Goal: Task Accomplishment & Management: Manage account settings

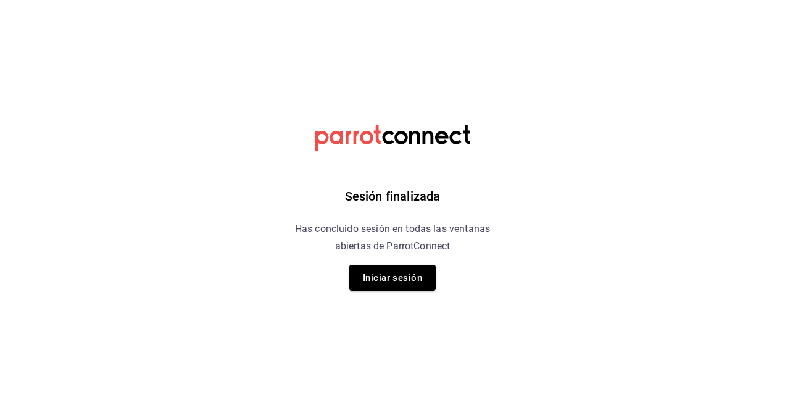
click at [679, 0] on html "Sesión finalizada Has concluido sesión en todas las ventanas abiertas de Parrot…" at bounding box center [392, 0] width 785 height 0
click at [402, 281] on button "Iniciar sesión" at bounding box center [392, 278] width 86 height 26
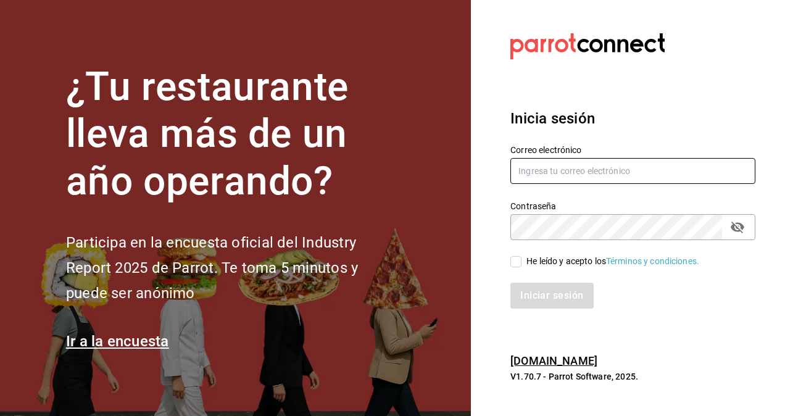
type input "alexis.rodriguez@grupocosteno.com"
click at [581, 173] on input "alexis.rodriguez@grupocosteno.com" at bounding box center [632, 171] width 245 height 26
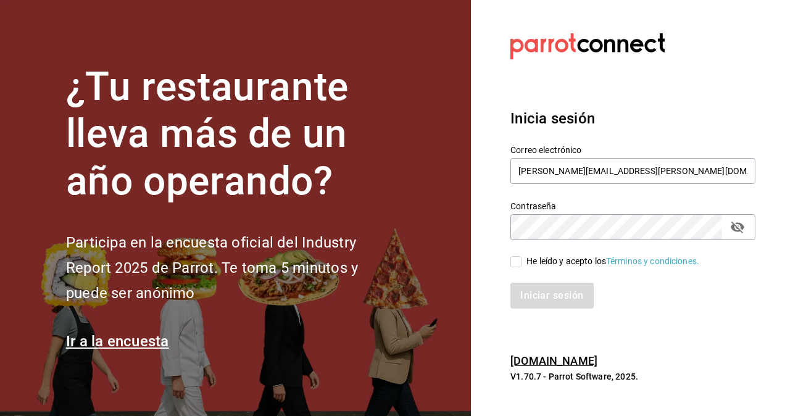
click at [595, 112] on h3 "Inicia sesión" at bounding box center [632, 118] width 245 height 22
click at [518, 264] on input "He leído y acepto los Términos y condiciones." at bounding box center [515, 261] width 11 height 11
checkbox input "true"
click at [554, 305] on button "Iniciar sesión" at bounding box center [552, 296] width 84 height 26
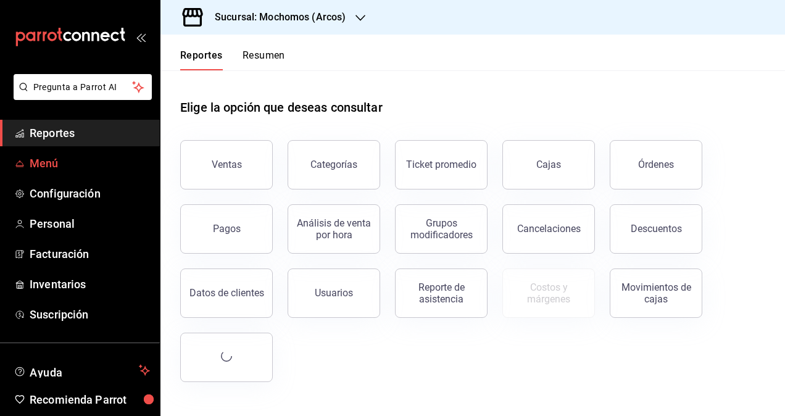
click at [39, 167] on span "Menú" at bounding box center [90, 163] width 120 height 17
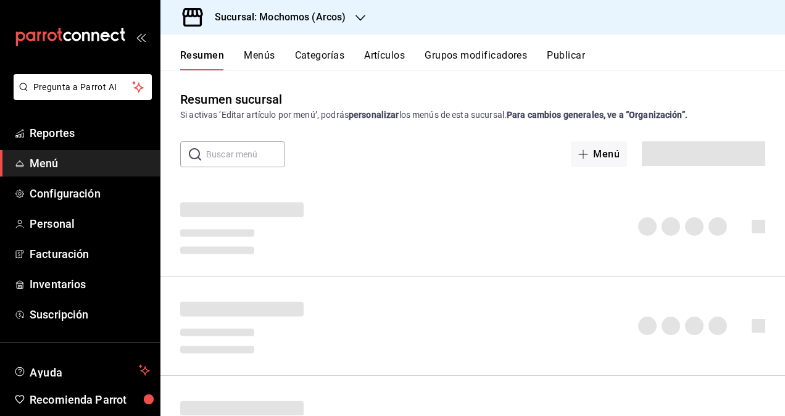
click at [336, 20] on h3 "Sucursal: Mochomos (Arcos)" at bounding box center [275, 17] width 141 height 15
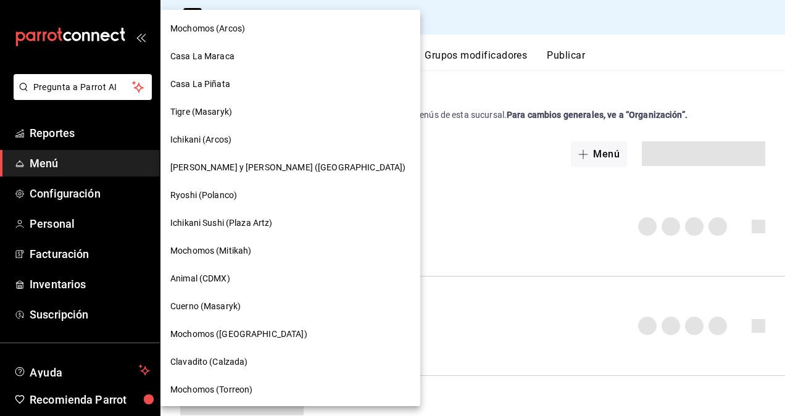
click at [436, 89] on div at bounding box center [392, 208] width 785 height 416
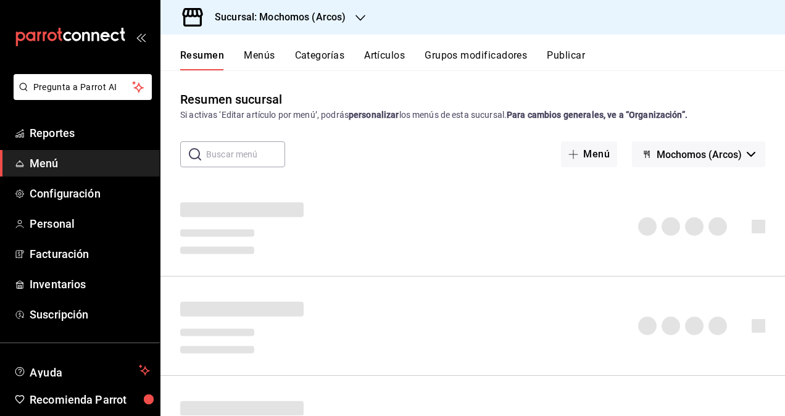
click at [379, 53] on button "Artículos" at bounding box center [384, 59] width 41 height 21
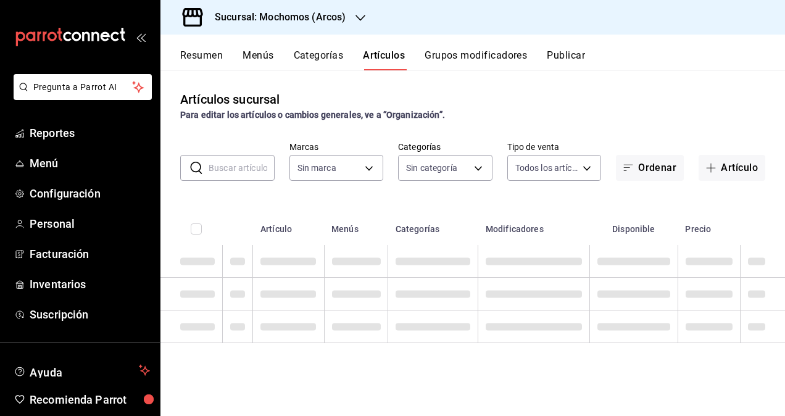
click at [260, 170] on input "text" at bounding box center [242, 167] width 66 height 25
type input "12503"
type input "dd36a3dd-8c35-4563-bc3a-0ae6137ce787"
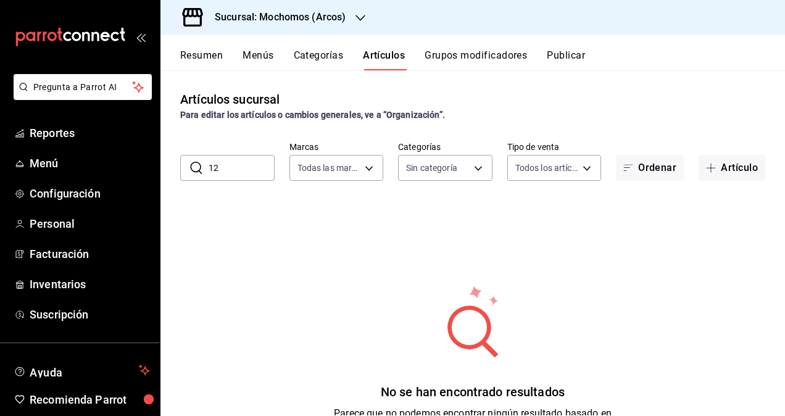
type input "1"
click at [260, 168] on input "[PERSON_NAME]" at bounding box center [242, 167] width 66 height 25
type input "s"
click at [343, 175] on body "Pregunta a Parrot AI Reportes Menú Configuración Personal Facturación Inventari…" at bounding box center [392, 208] width 785 height 416
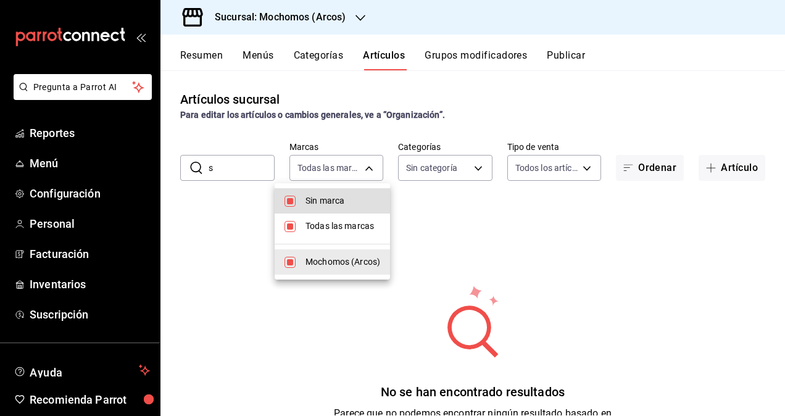
click at [416, 239] on div at bounding box center [392, 208] width 785 height 416
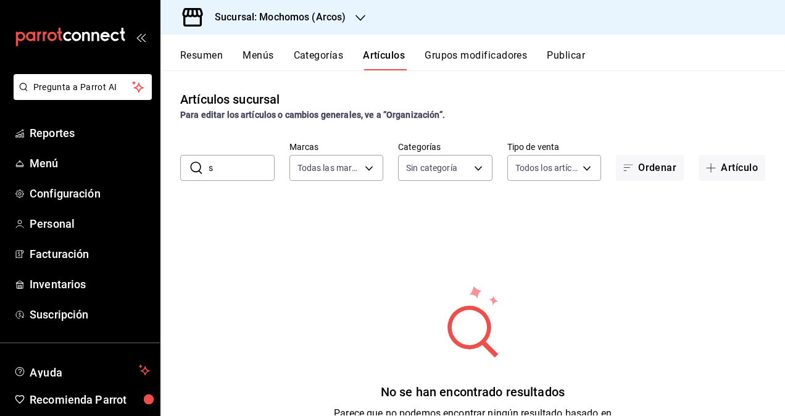
click at [250, 167] on input "s" at bounding box center [242, 167] width 66 height 25
click at [319, 12] on h3 "Sucursal: Mochomos (Arcos)" at bounding box center [275, 17] width 141 height 15
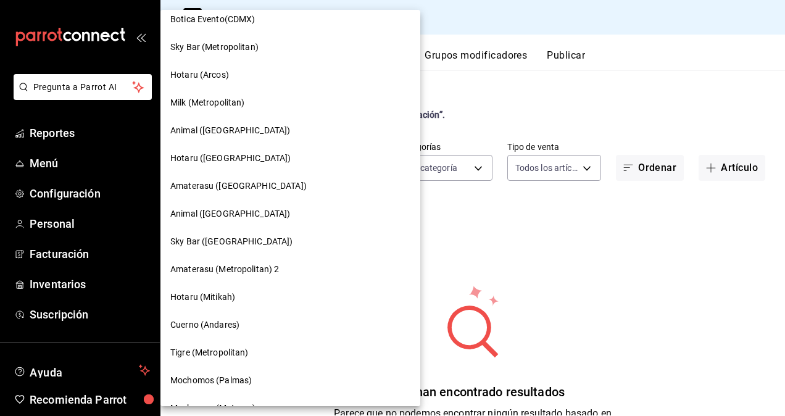
scroll to position [974, 0]
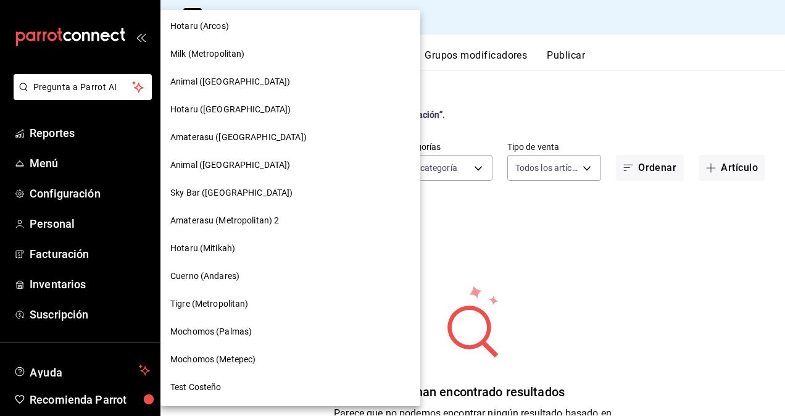
click at [222, 350] on div "Mochomos (Metepec)" at bounding box center [290, 359] width 260 height 28
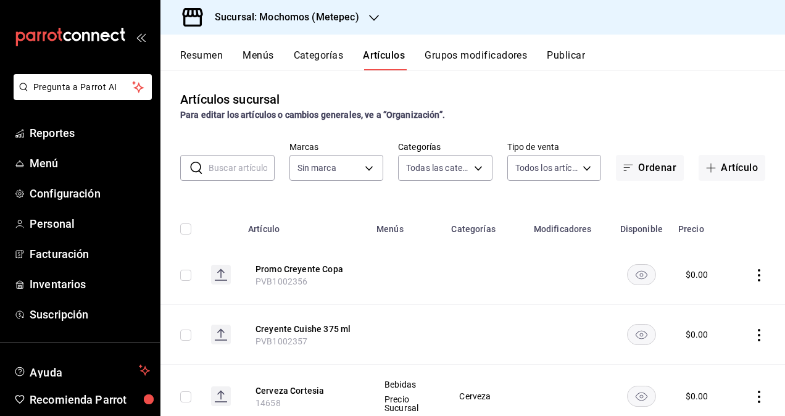
type input "c9cbc288-c827-488d-81f5-370afefb1912,46081463-7037-4dd2-a9ab-e56ff6a8fa7c,bf958…"
click at [231, 178] on input "text" at bounding box center [242, 167] width 66 height 25
type input "2365f74e-aa6b-4392-bdf2-72765591bddf"
click at [227, 173] on input "text" at bounding box center [242, 167] width 66 height 25
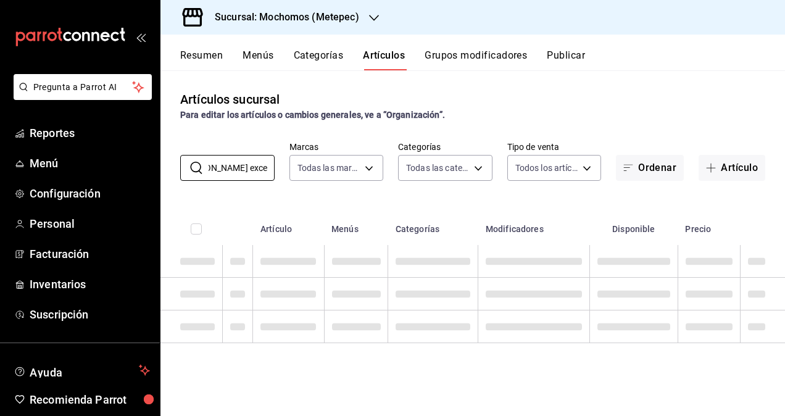
scroll to position [0, 41]
type input "[PERSON_NAME] exce"
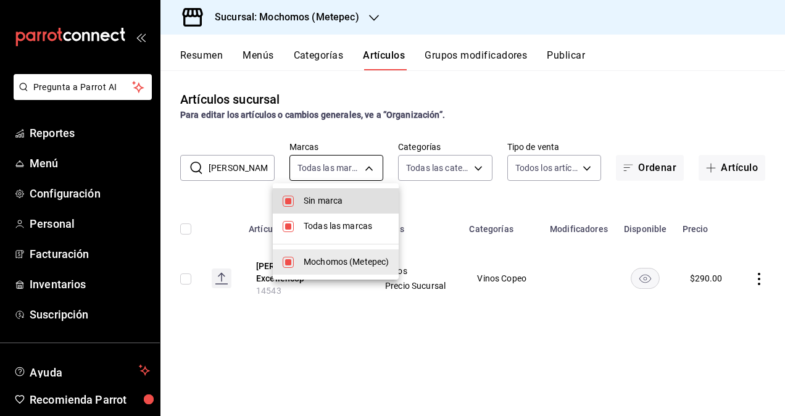
click at [361, 173] on body "Pregunta a Parrot AI Reportes Menú Configuración Personal Facturación Inventari…" at bounding box center [392, 208] width 785 height 416
click at [361, 173] on div at bounding box center [392, 208] width 785 height 416
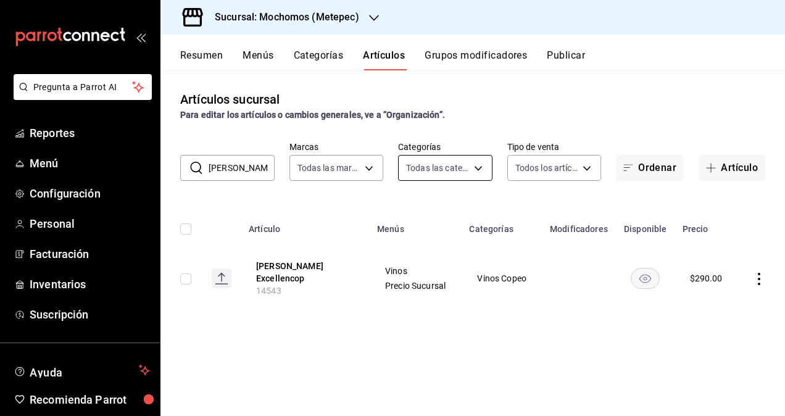
click at [455, 174] on body "Pregunta a Parrot AI Reportes Menú Configuración Personal Facturación Inventari…" at bounding box center [392, 208] width 785 height 416
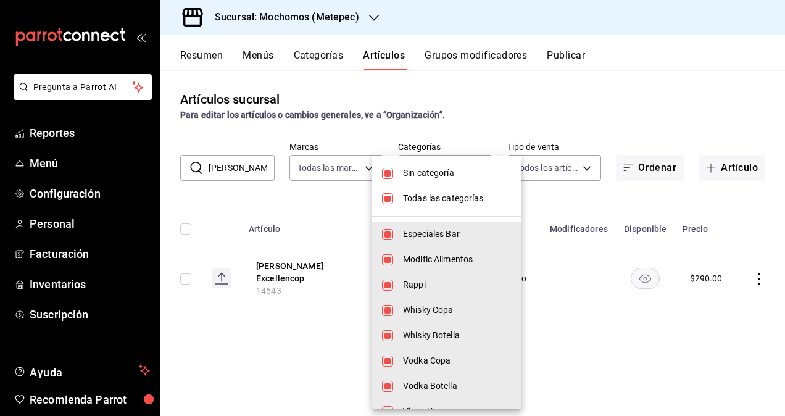
click at [421, 170] on span "Sin categoría" at bounding box center [457, 173] width 109 height 13
checkbox input "false"
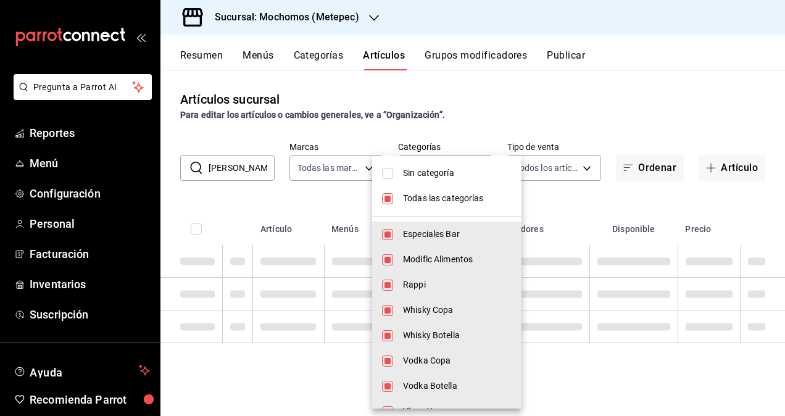
drag, startPoint x: 427, startPoint y: 196, endPoint x: 441, endPoint y: 227, distance: 34.3
click at [427, 196] on span "Todas las categorías" at bounding box center [457, 198] width 109 height 13
checkbox input "false"
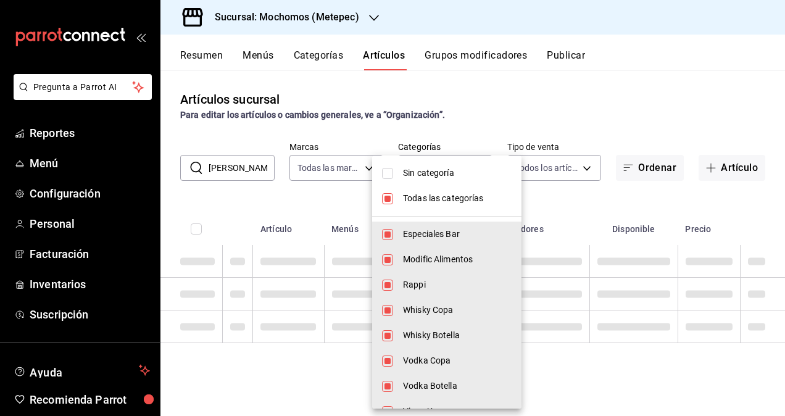
checkbox input "false"
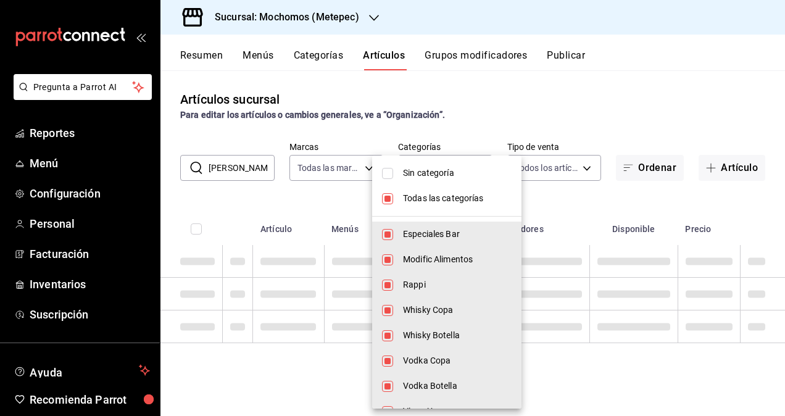
checkbox input "false"
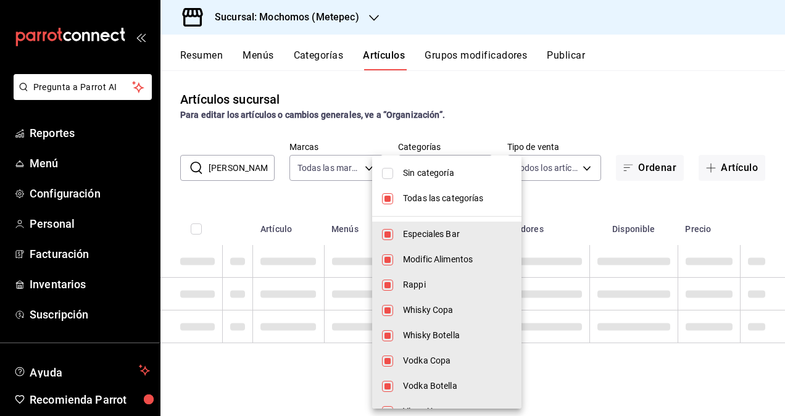
checkbox input "false"
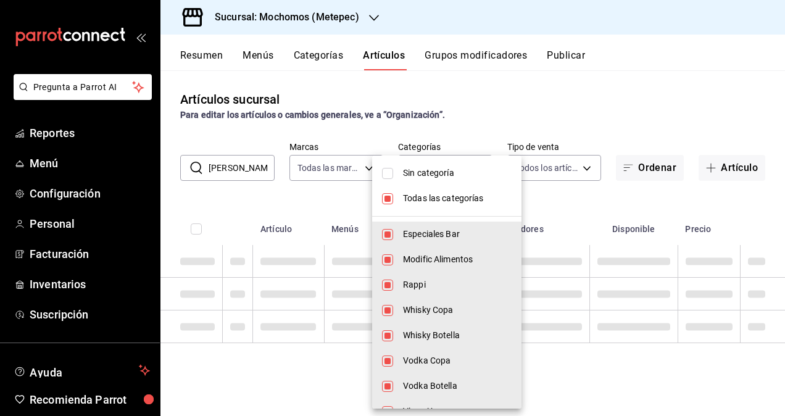
checkbox input "false"
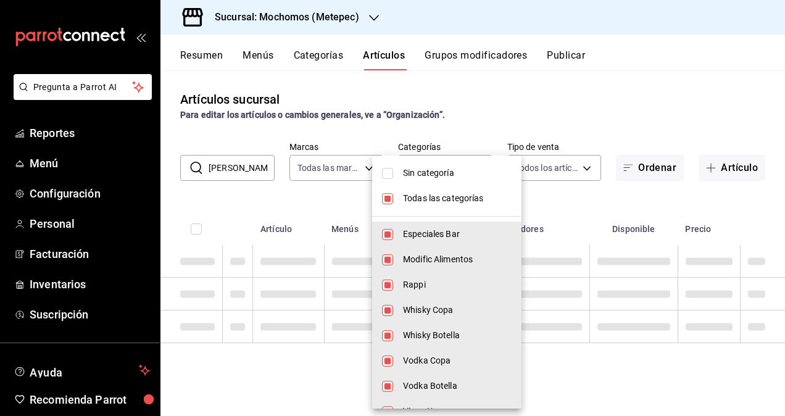
checkbox input "false"
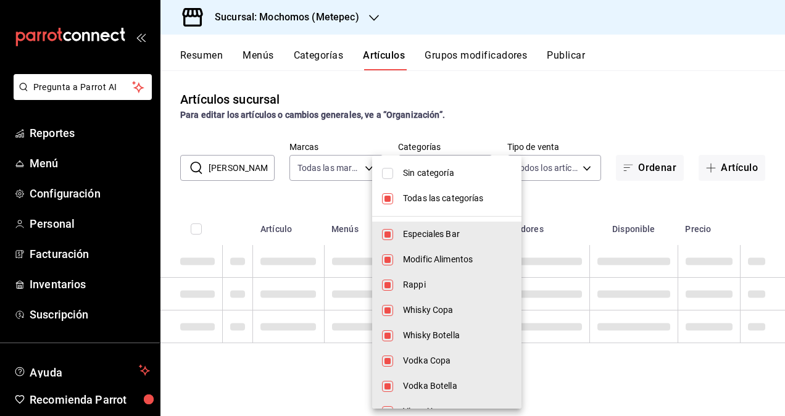
checkbox input "false"
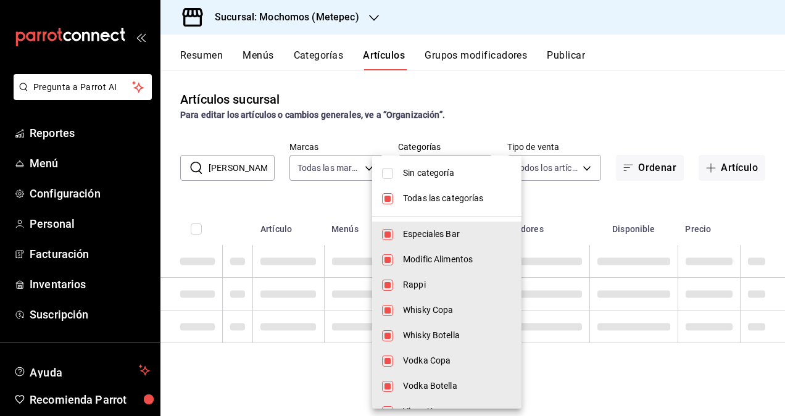
checkbox input "false"
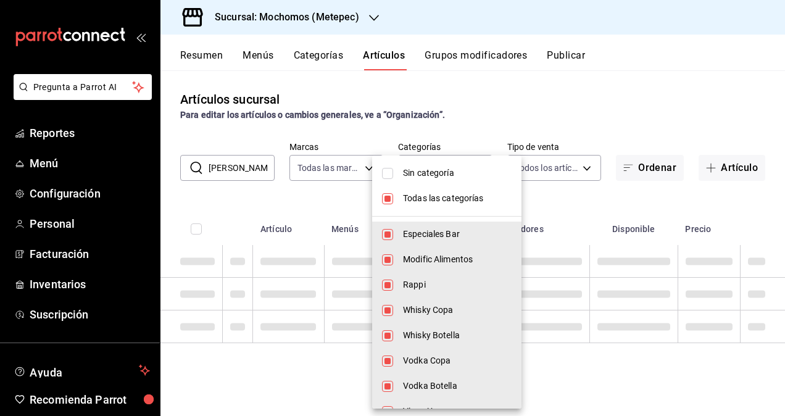
checkbox input "false"
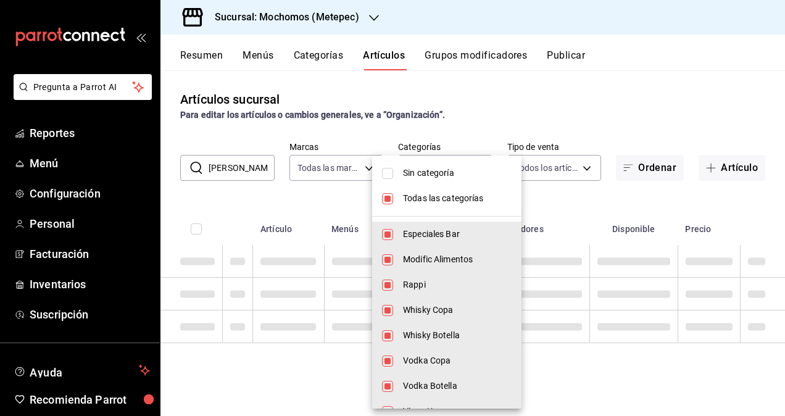
checkbox input "false"
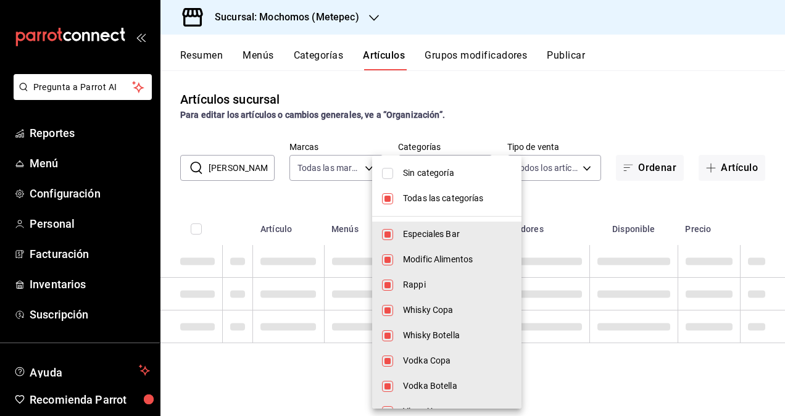
checkbox input "false"
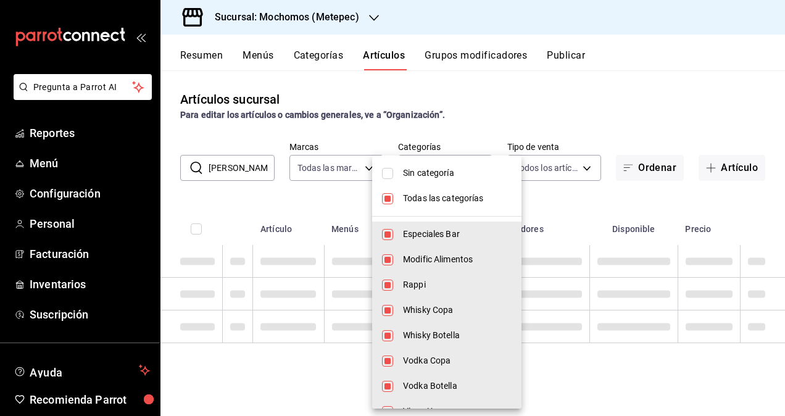
checkbox input "false"
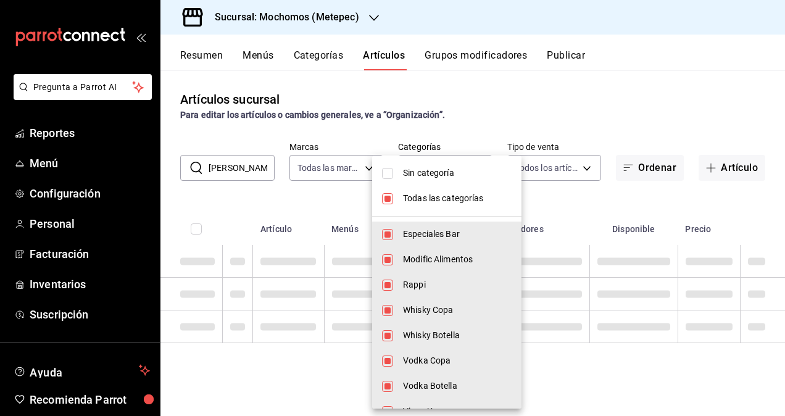
checkbox input "false"
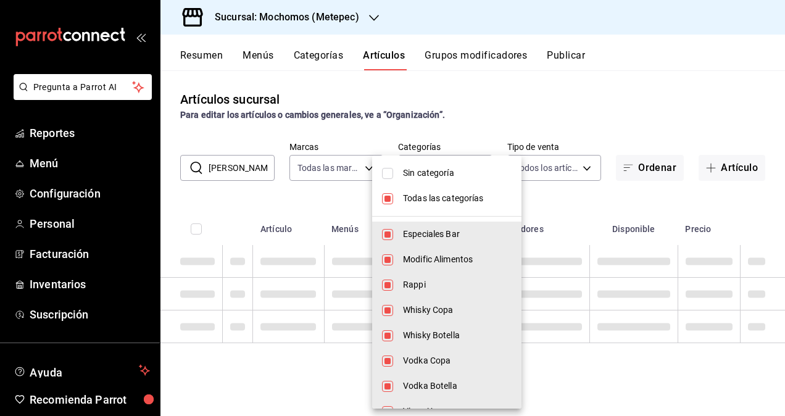
checkbox input "false"
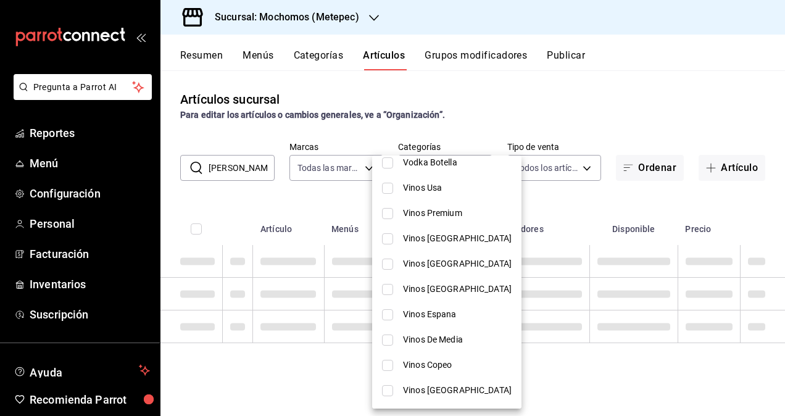
scroll to position [247, 0]
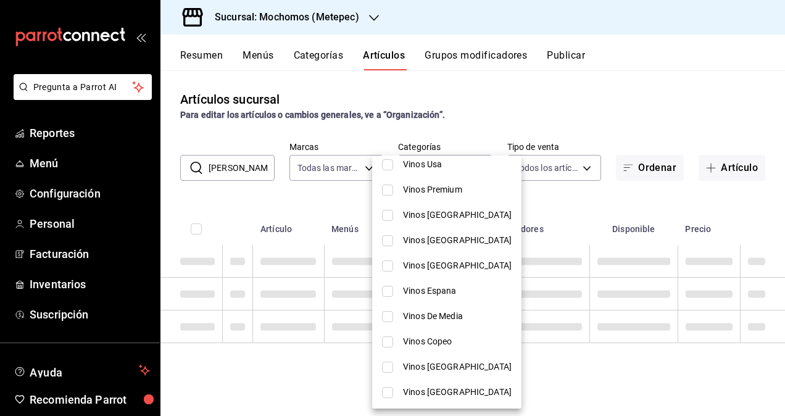
click at [466, 291] on span "Vinos Espana" at bounding box center [457, 290] width 109 height 13
type input "e1d6587c-bb96-4938-a94c-1cda59da0e5b"
checkbox input "true"
click at [551, 202] on div at bounding box center [392, 208] width 785 height 416
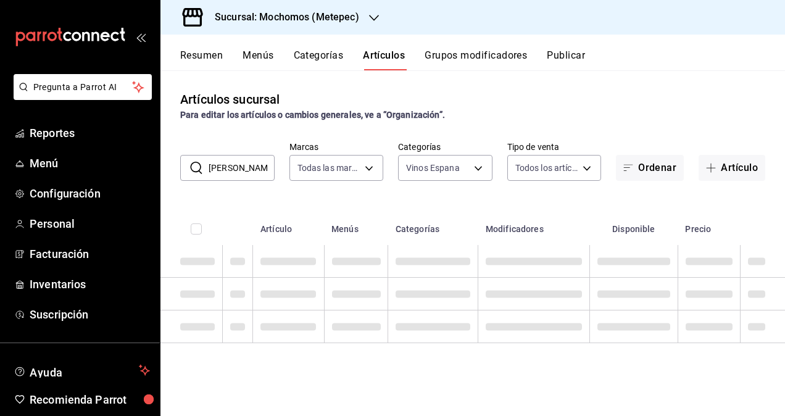
click at [242, 170] on input "[PERSON_NAME] exce" at bounding box center [242, 167] width 66 height 25
click at [459, 186] on div "Artículos sucursal Para editar los artículos o cambios generales, ve a “Organiz…" at bounding box center [472, 242] width 624 height 345
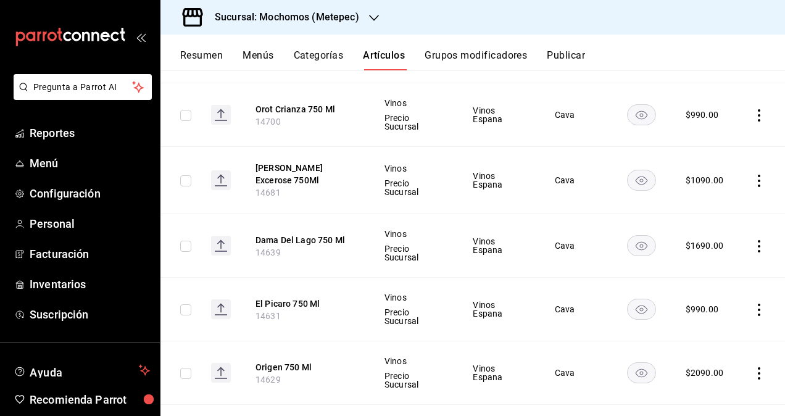
scroll to position [802, 0]
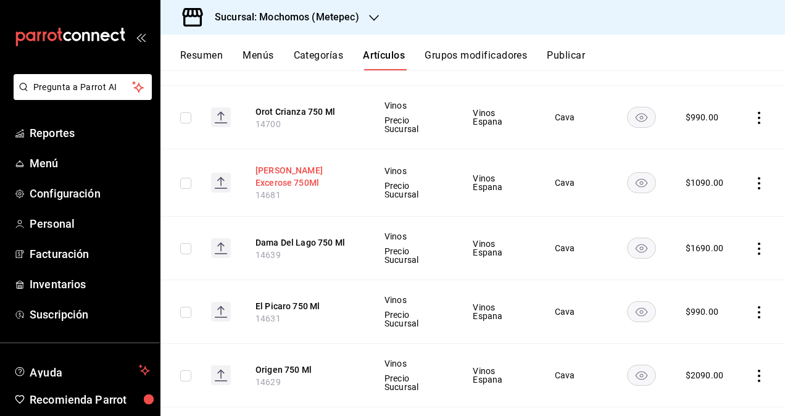
click at [286, 183] on button "[PERSON_NAME] Excerose 750Ml" at bounding box center [304, 176] width 99 height 25
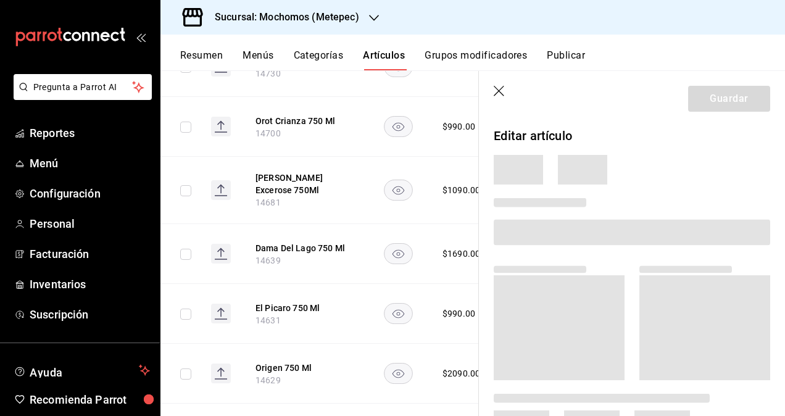
scroll to position [776, 0]
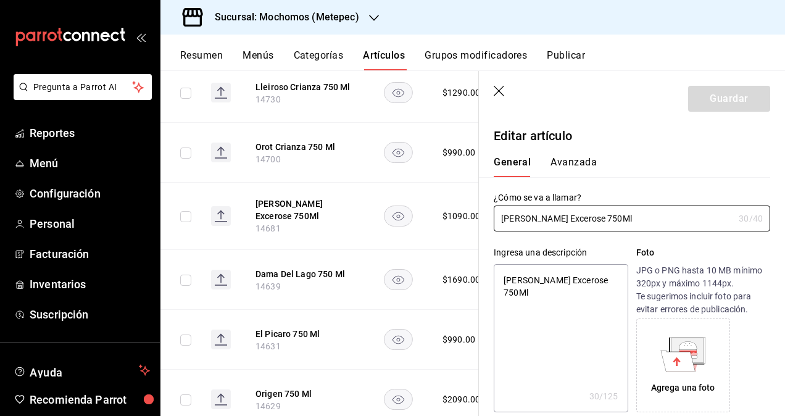
type textarea "x"
type input "$1090.00"
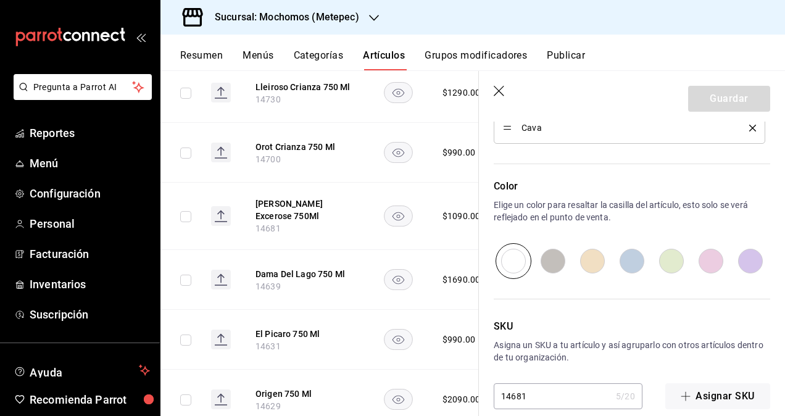
scroll to position [650, 0]
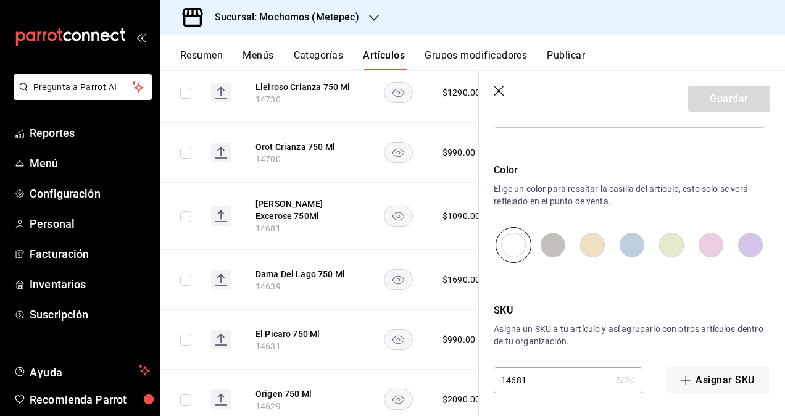
click at [498, 88] on icon "button" at bounding box center [499, 92] width 12 height 12
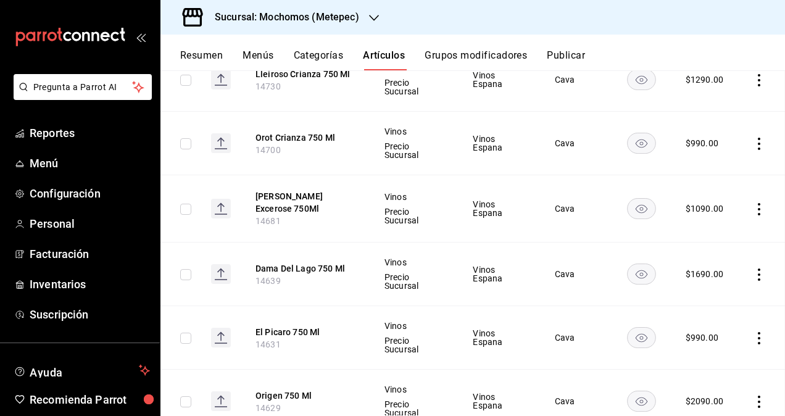
scroll to position [762, 0]
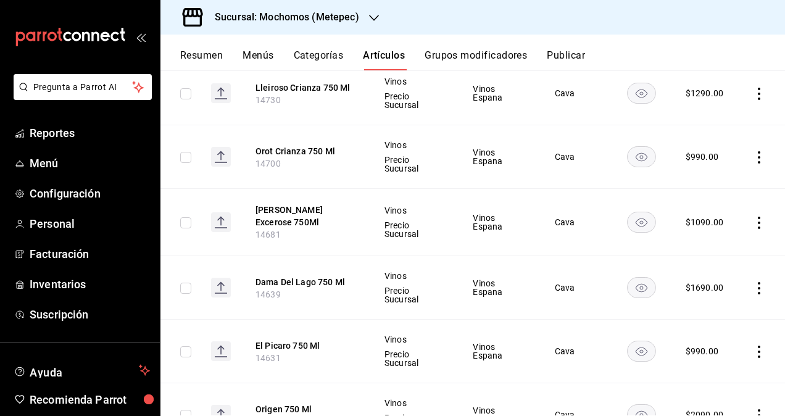
click at [323, 10] on h3 "Sucursal: Mochomos (Metepec)" at bounding box center [282, 17] width 154 height 15
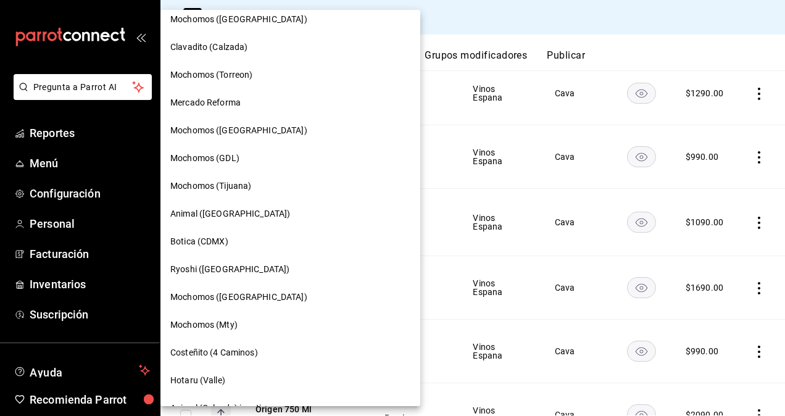
scroll to position [295, 0]
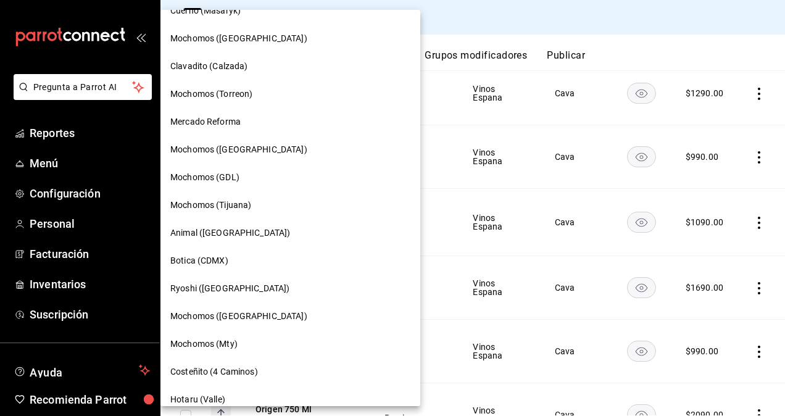
click at [237, 153] on span "Mochomos ([GEOGRAPHIC_DATA])" at bounding box center [238, 149] width 137 height 13
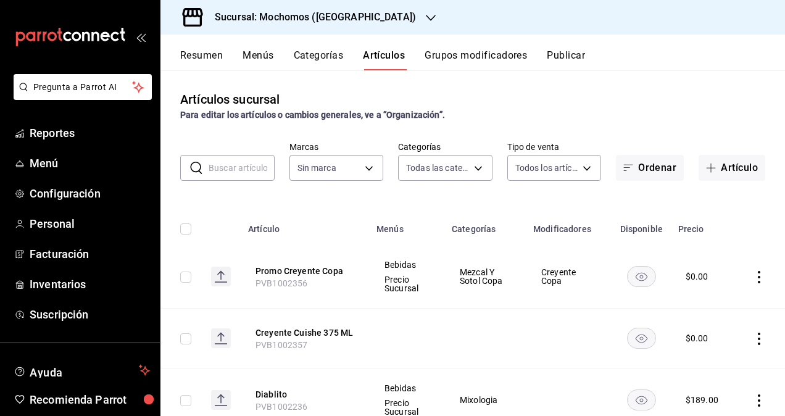
type input "2d195258-a112-483e-9c41-0e6351594330,d48f3e9a-3ab1-4b8f-8ab3-d3938f1810f2,a94d4…"
click at [435, 168] on body "Pregunta a Parrot AI Reportes Menú Configuración Personal Facturación Inventari…" at bounding box center [392, 208] width 785 height 416
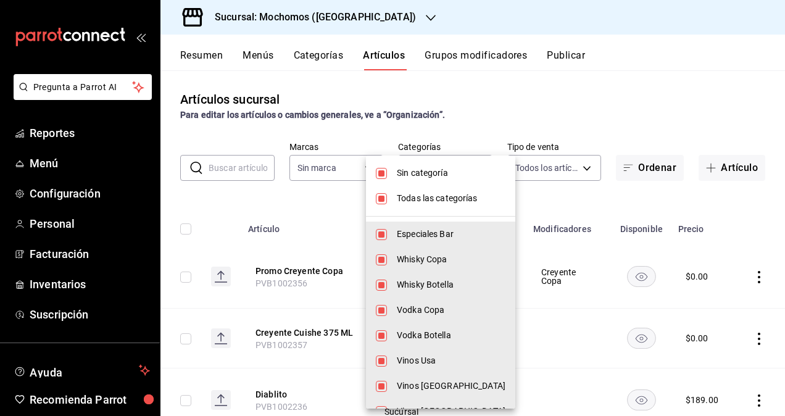
click at [418, 168] on span "Sin categoría" at bounding box center [451, 173] width 109 height 13
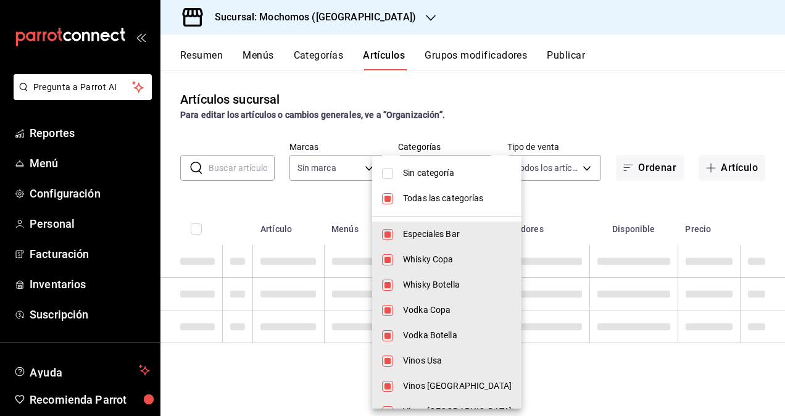
checkbox input "false"
click at [426, 199] on span "Todas las categorías" at bounding box center [457, 198] width 109 height 13
checkbox input "false"
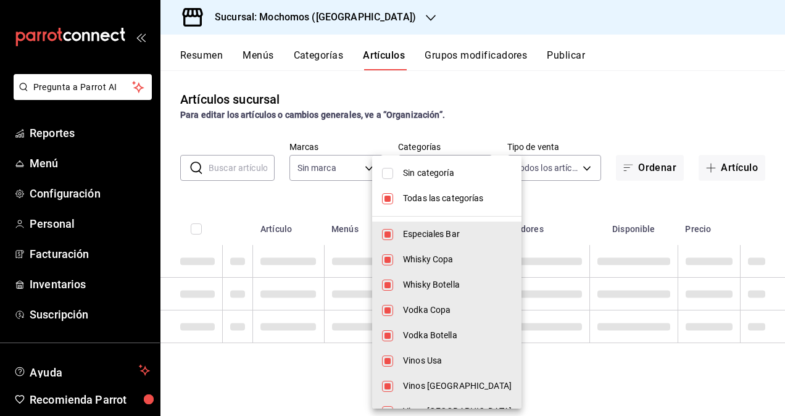
checkbox input "false"
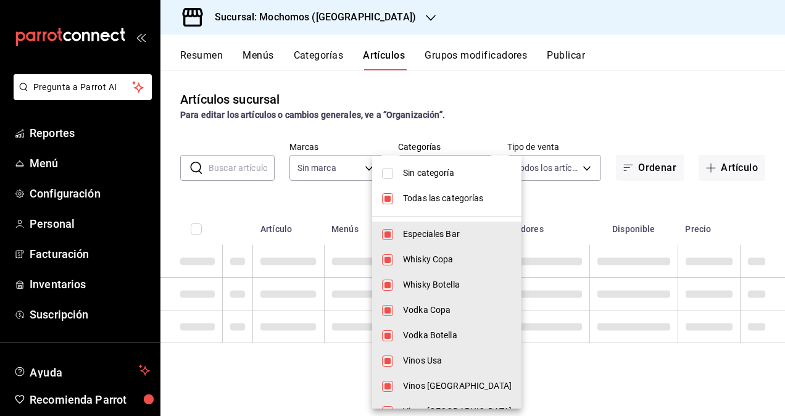
checkbox input "false"
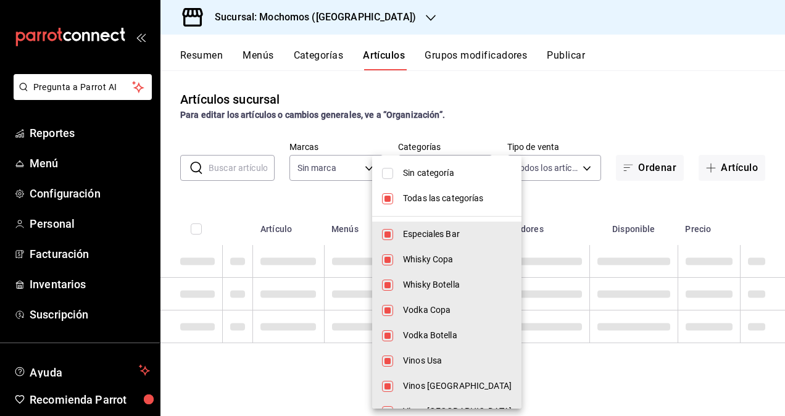
checkbox input "false"
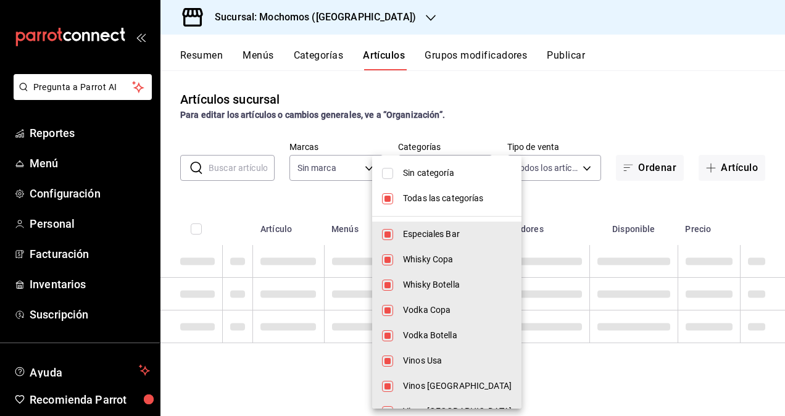
checkbox input "false"
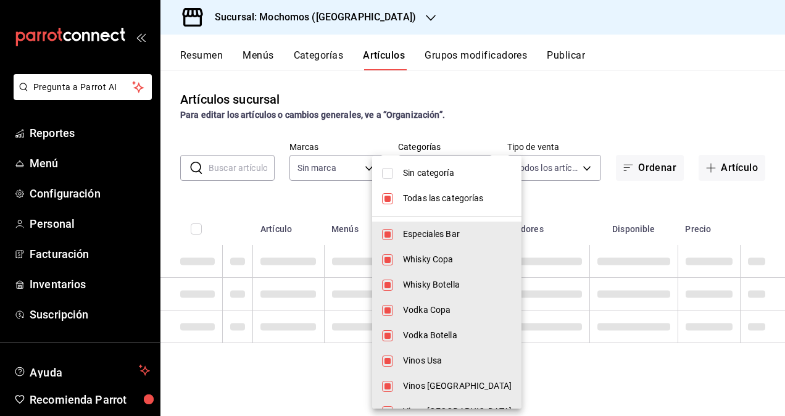
checkbox input "false"
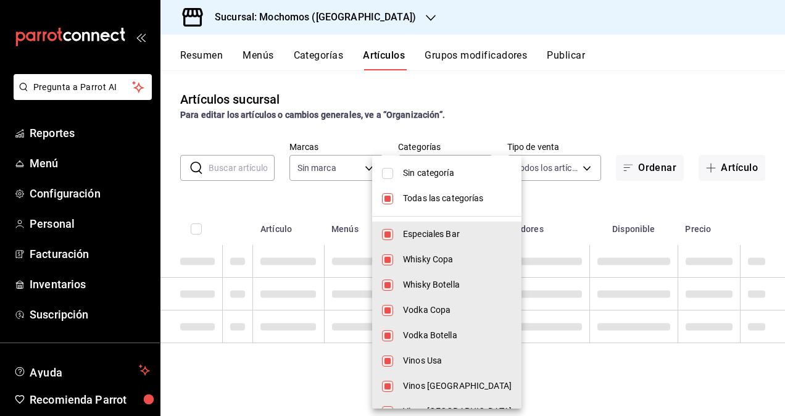
checkbox input "false"
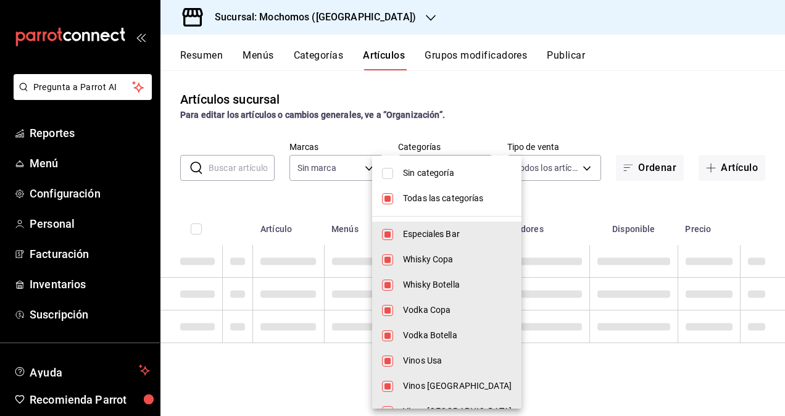
checkbox input "false"
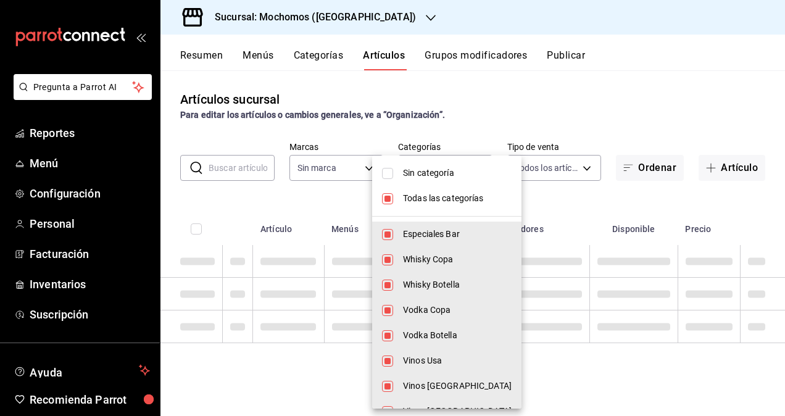
checkbox input "false"
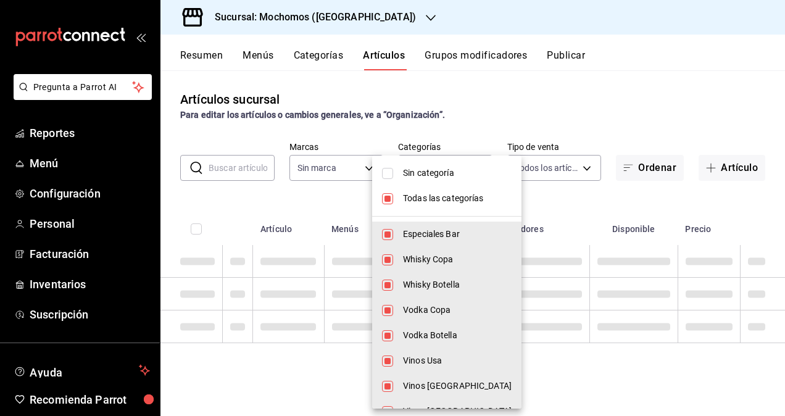
checkbox input "false"
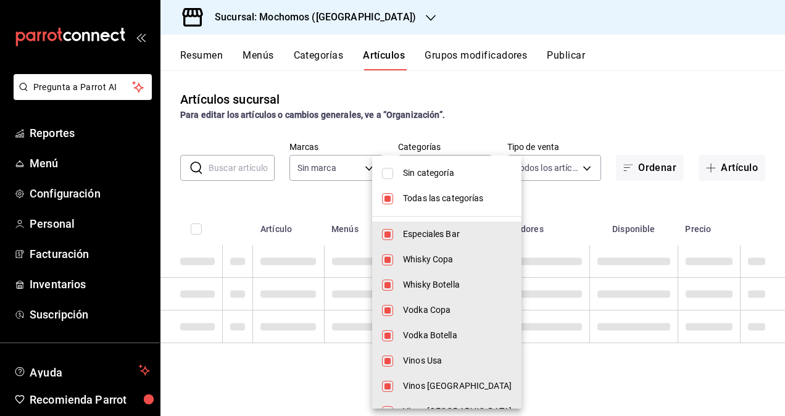
checkbox input "false"
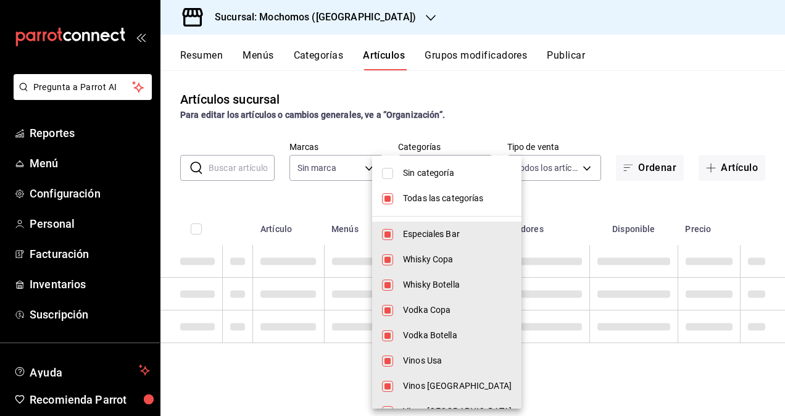
checkbox input "false"
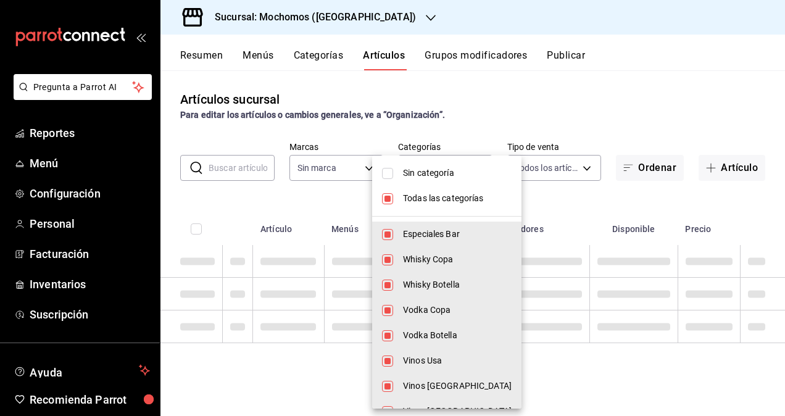
checkbox input "false"
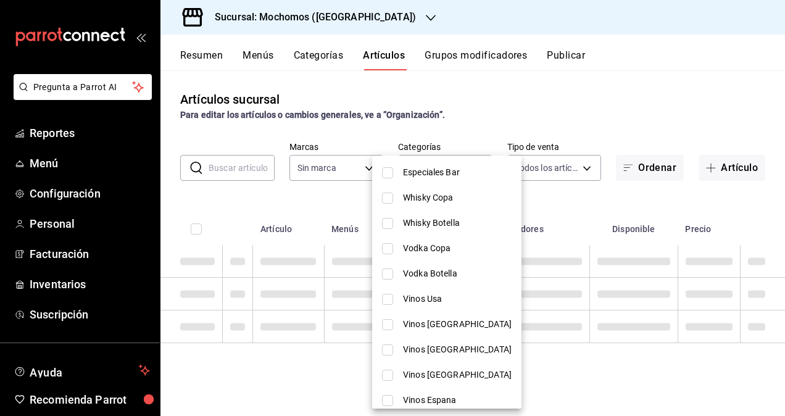
type input "562d5b5b-21a2-4ace-a941-66278f4a6c49"
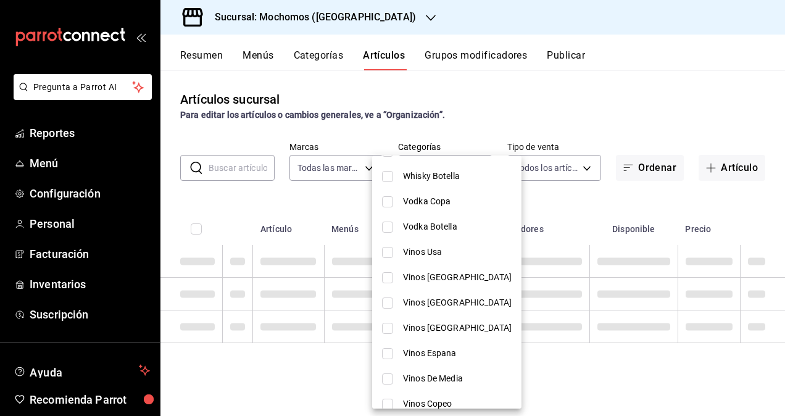
scroll to position [123, 0]
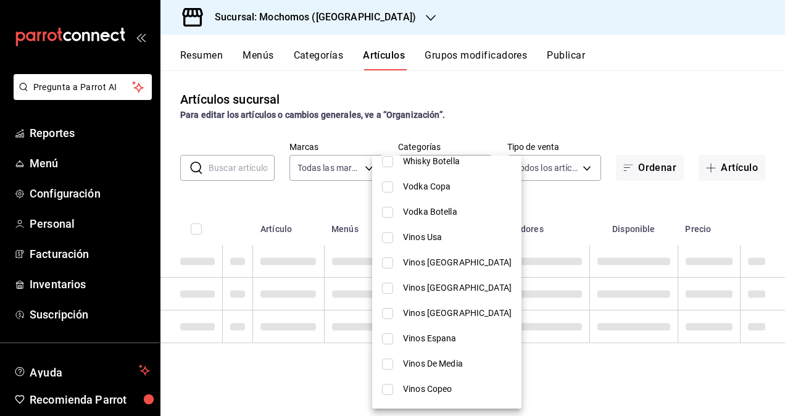
click at [437, 342] on span "Vinos Espana" at bounding box center [457, 338] width 109 height 13
type input "0f722fb1-e344-44a7-97a6-6244b79d97c7"
checkbox input "true"
click at [555, 107] on div at bounding box center [392, 208] width 785 height 416
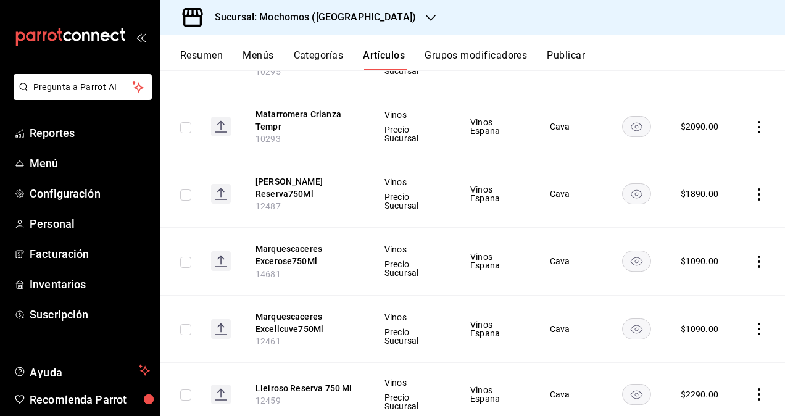
scroll to position [1170, 0]
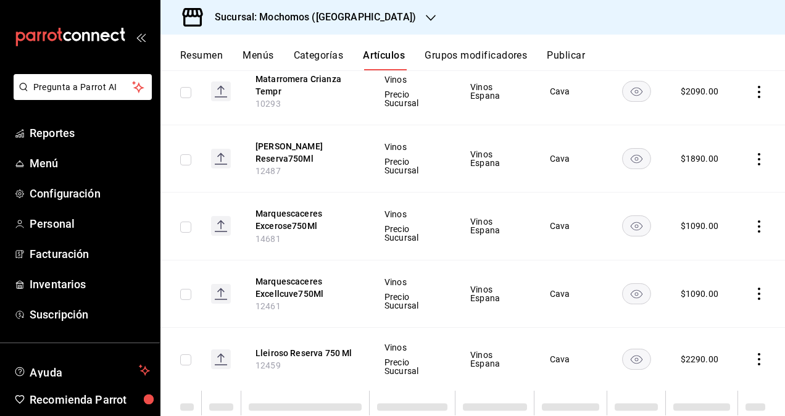
click at [349, 14] on h3 "Sucursal: Mochomos ([GEOGRAPHIC_DATA])" at bounding box center [310, 17] width 211 height 15
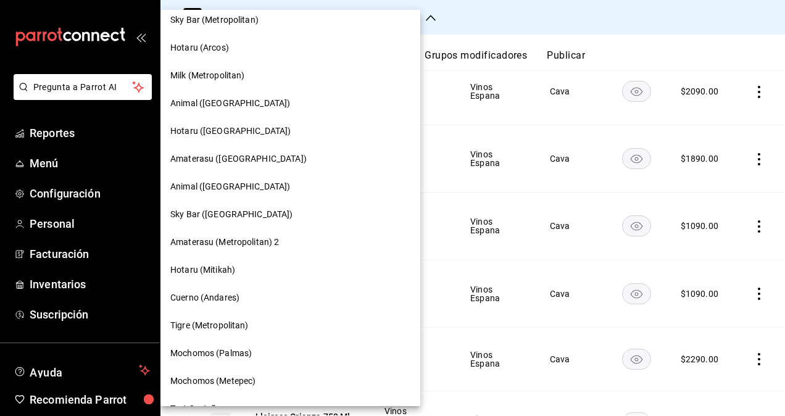
scroll to position [974, 0]
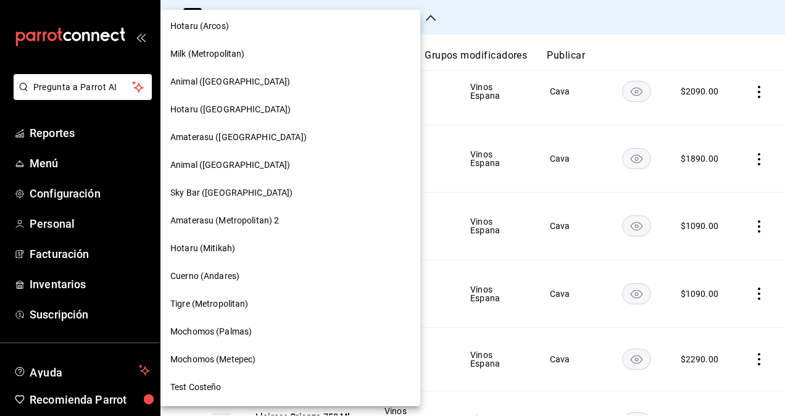
click at [234, 329] on span "Mochomos (Palmas)" at bounding box center [210, 331] width 81 height 13
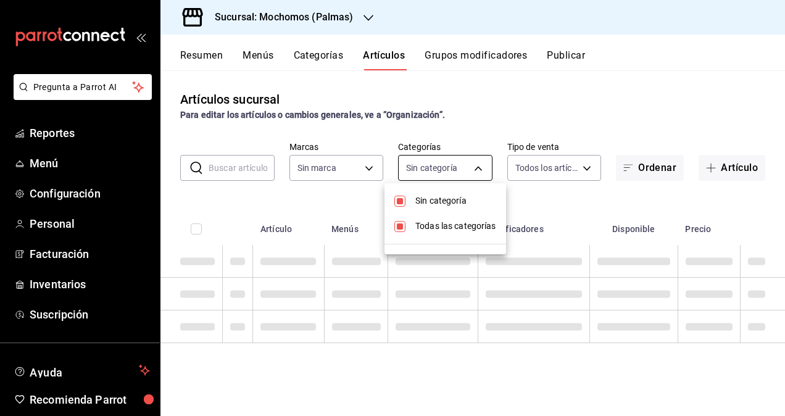
click at [418, 164] on body "Pregunta a Parrot AI Reportes Menú Configuración Personal Facturación Inventari…" at bounding box center [392, 208] width 785 height 416
click at [426, 204] on span "Sin categoría" at bounding box center [455, 200] width 81 height 13
checkbox input "false"
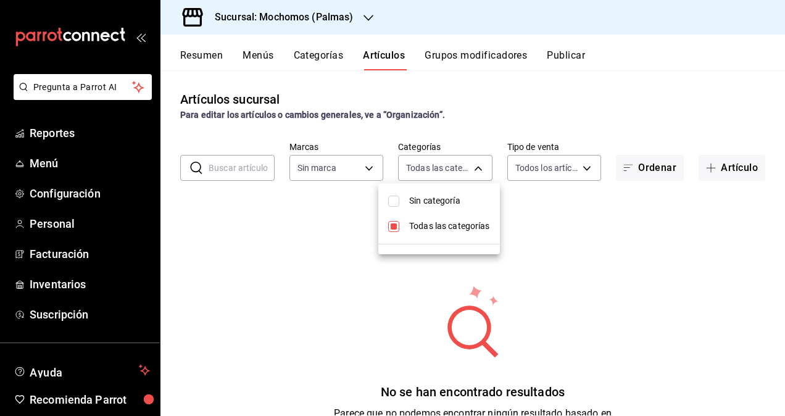
click at [426, 222] on span "Todas las categorías" at bounding box center [449, 226] width 81 height 13
click at [444, 228] on span "Todas las categorías" at bounding box center [449, 226] width 81 height 13
click at [391, 225] on input "checkbox" at bounding box center [393, 226] width 11 height 11
checkbox input "true"
click at [397, 196] on input "checkbox" at bounding box center [393, 201] width 11 height 11
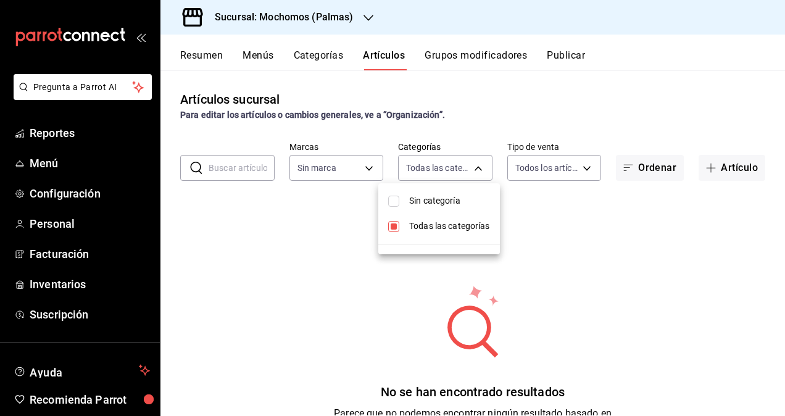
checkbox input "true"
click at [461, 105] on div at bounding box center [392, 208] width 785 height 416
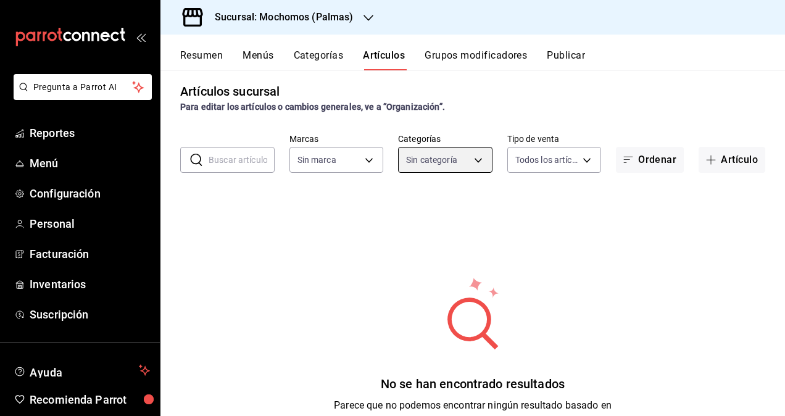
scroll to position [0, 0]
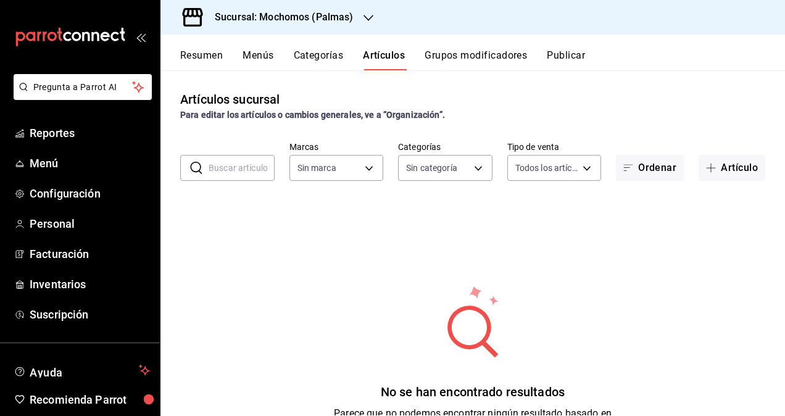
type input "70f98016-ab90-4f26-81e6-ab4884d8d8a0"
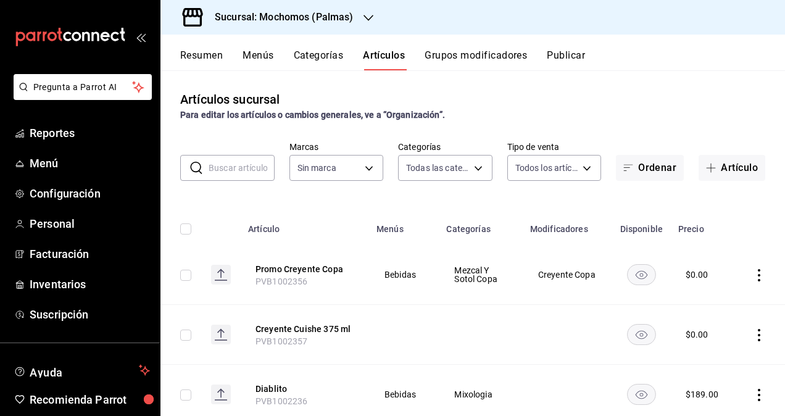
type input "bf8485d7-e0cc-45c4-ab71-007f8ecc3e56,b9965cb2-92ec-4840-853f-0e08f184e216,7b542…"
click at [469, 161] on body "Pregunta a Parrot AI Reportes Menú Configuración Personal Facturación Inventari…" at bounding box center [392, 208] width 785 height 416
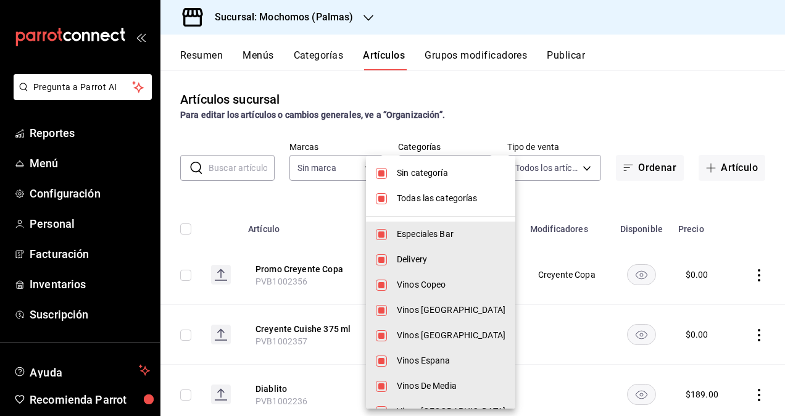
click at [397, 202] on span "Todas las categorías" at bounding box center [451, 198] width 109 height 13
checkbox input "false"
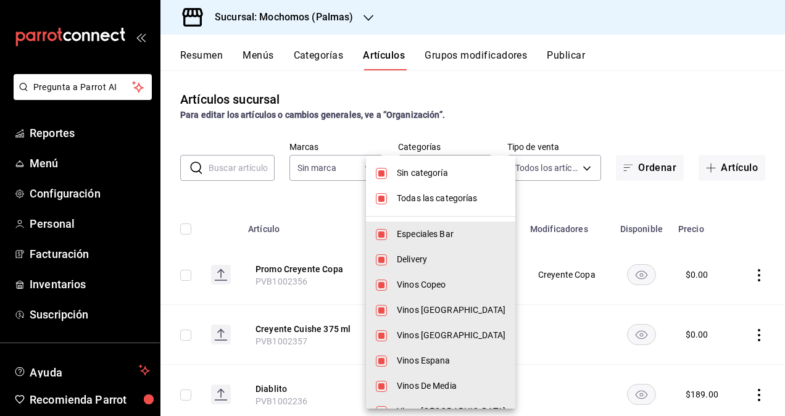
checkbox input "false"
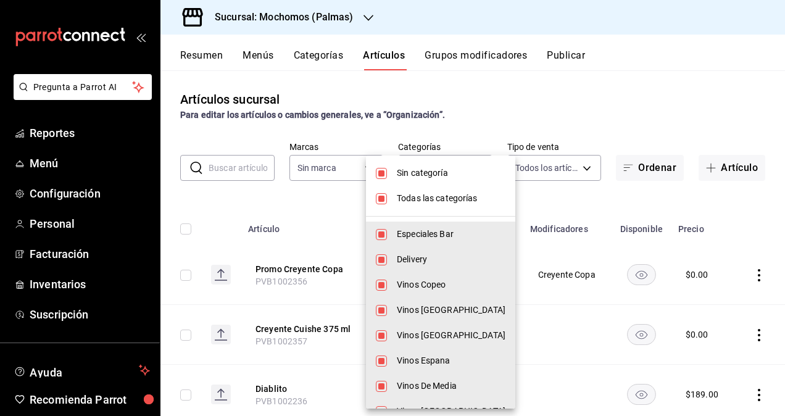
checkbox input "false"
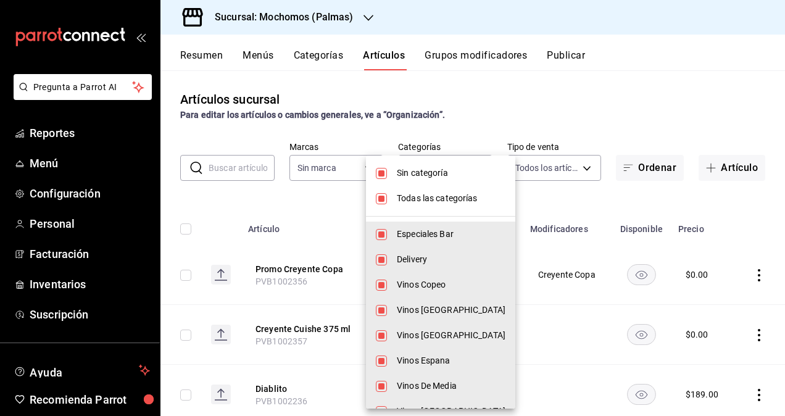
checkbox input "false"
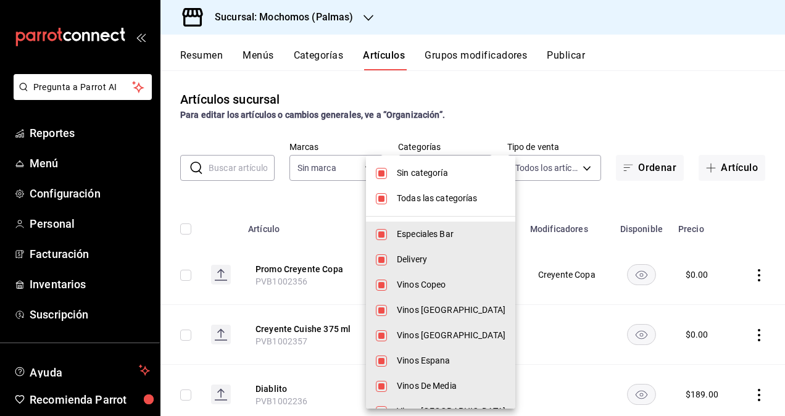
checkbox input "false"
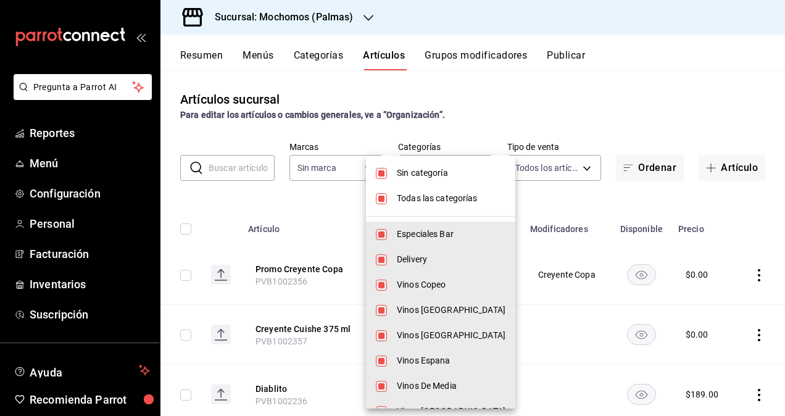
checkbox input "false"
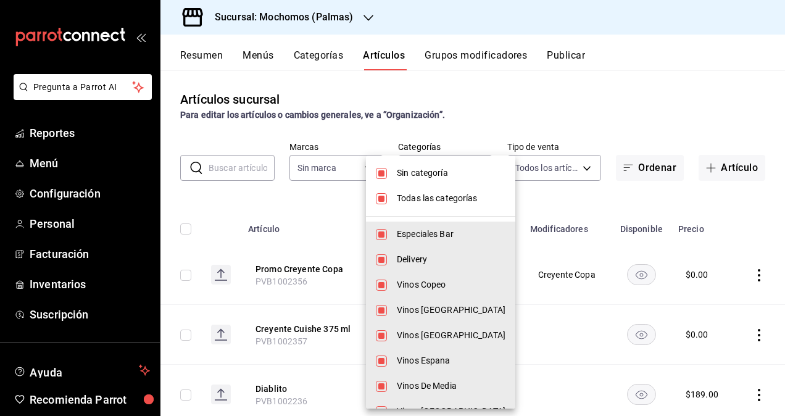
checkbox input "false"
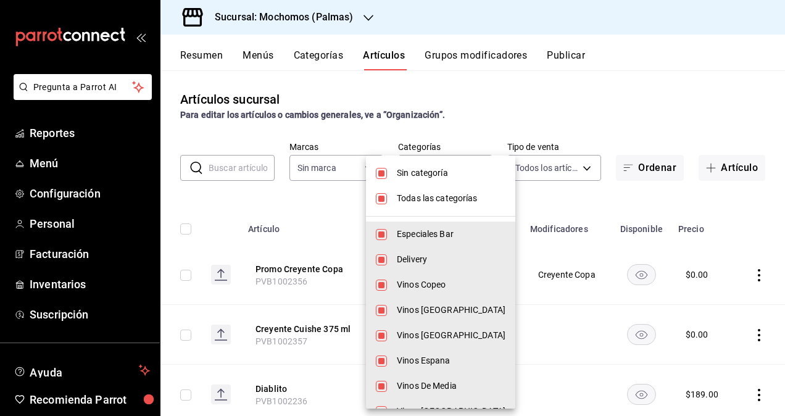
checkbox input "false"
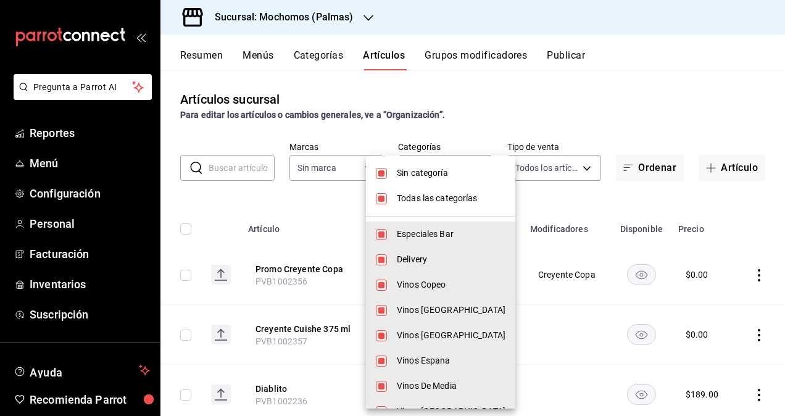
checkbox input "false"
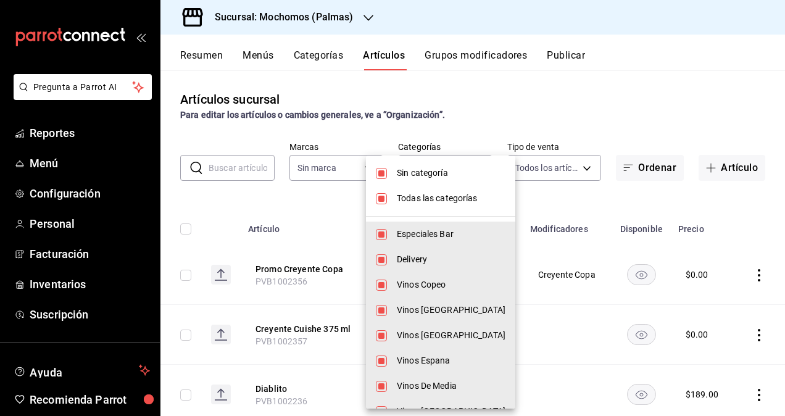
checkbox input "false"
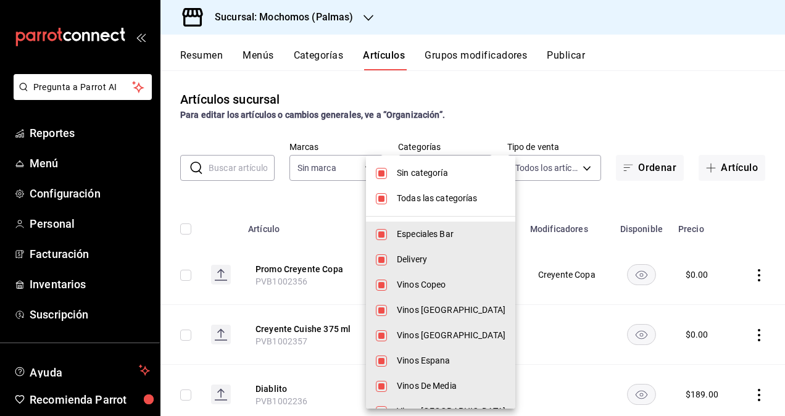
checkbox input "false"
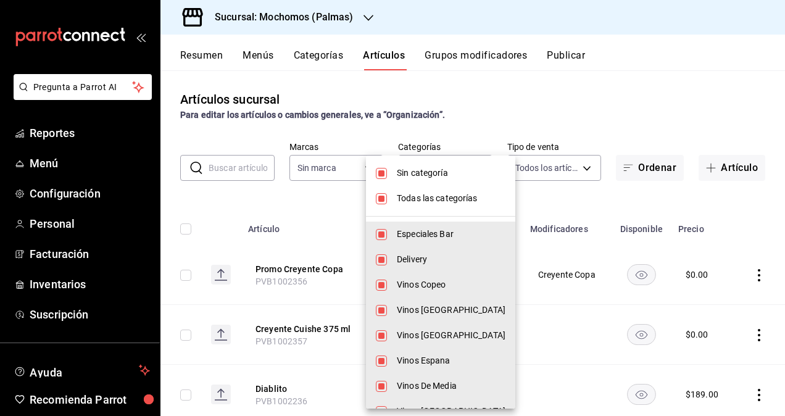
checkbox input "false"
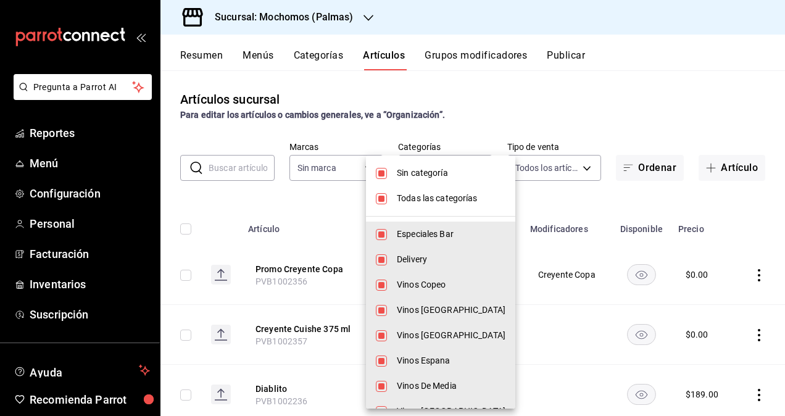
checkbox input "false"
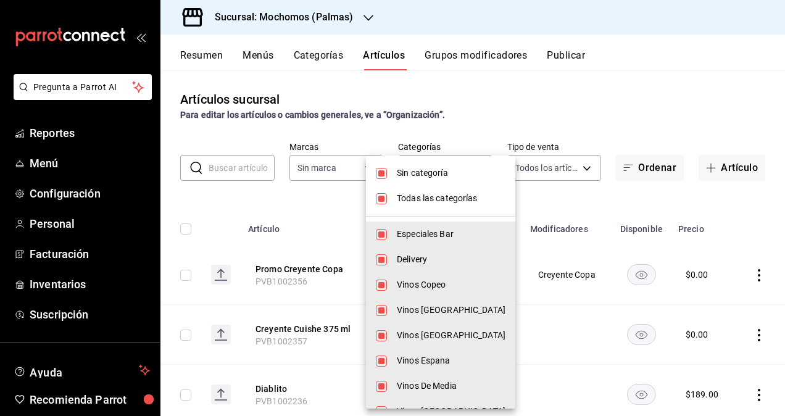
checkbox input "false"
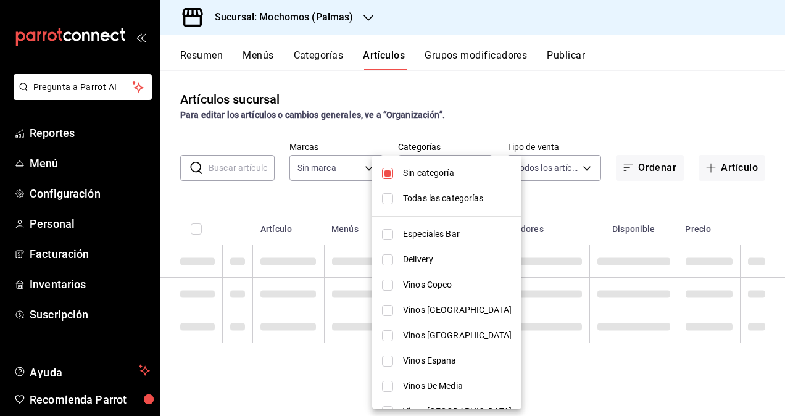
click at [398, 174] on li "Sin categoría" at bounding box center [446, 172] width 149 height 25
checkbox input "false"
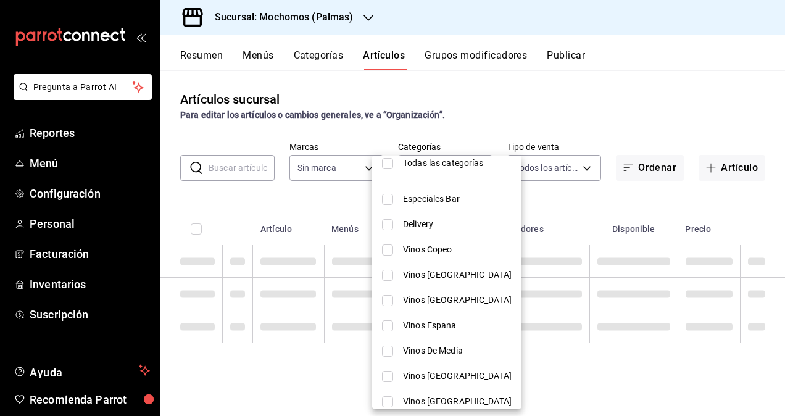
scroll to position [62, 0]
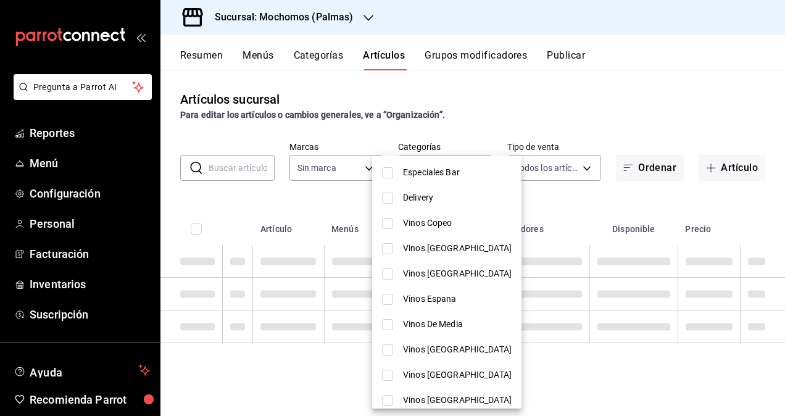
click at [435, 300] on span "Vinos Espana" at bounding box center [457, 298] width 109 height 13
type input "4cb708ca-0be1-4550-bcd1-cc2b807f5167"
checkbox input "true"
type input "70f98016-ab90-4f26-81e6-ab4884d8d8a0"
click at [480, 105] on div at bounding box center [392, 208] width 785 height 416
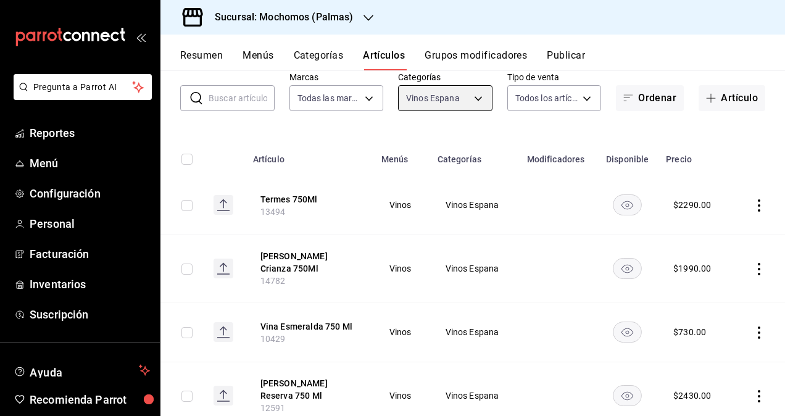
scroll to position [0, 0]
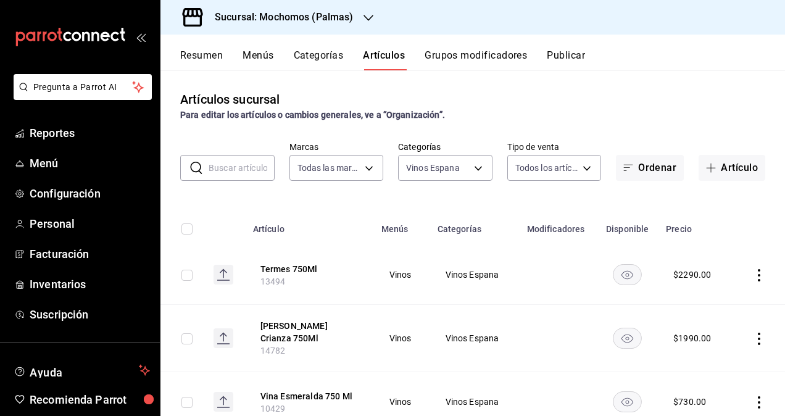
click at [313, 12] on h3 "Sucursal: Mochomos (Palmas)" at bounding box center [279, 17] width 149 height 15
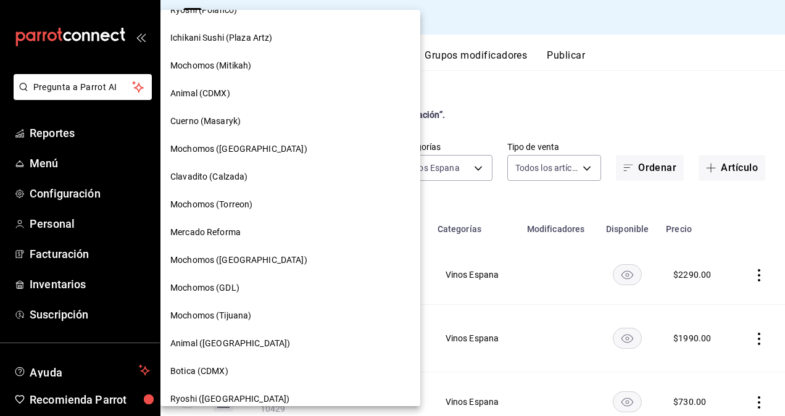
scroll to position [247, 0]
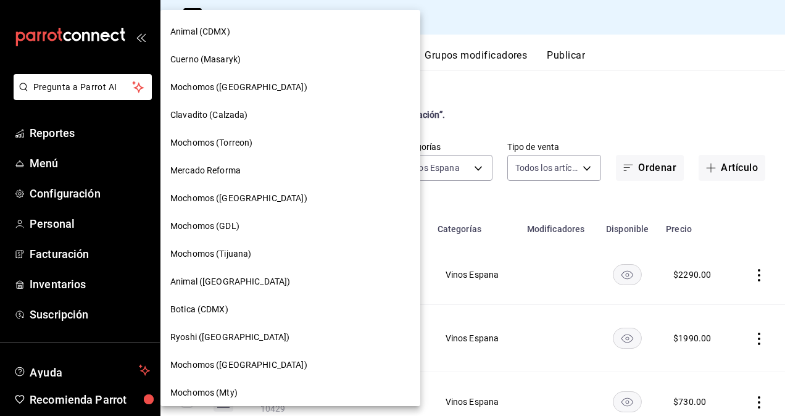
click at [249, 86] on span "Mochomos ([GEOGRAPHIC_DATA])" at bounding box center [238, 87] width 137 height 13
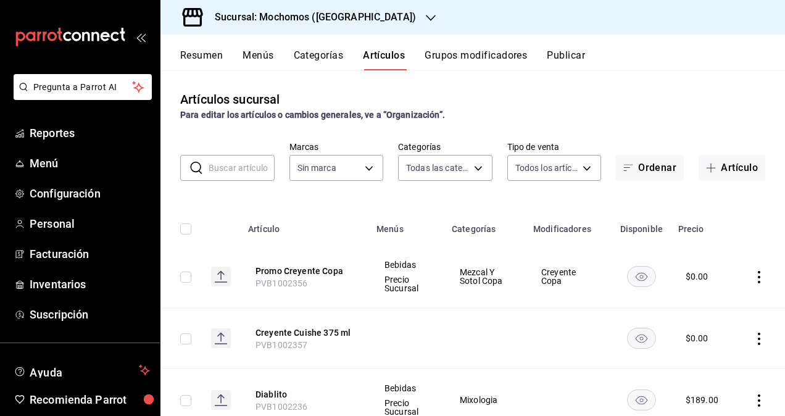
type input "357a9704-c999-4c63-af81-0c25438b67b5,a93eec79-672f-49c2-b1cd-14f211909374,5e983…"
click at [444, 165] on body "Pregunta a Parrot AI Reportes Menú Configuración Personal Facturación Inventari…" at bounding box center [392, 208] width 785 height 416
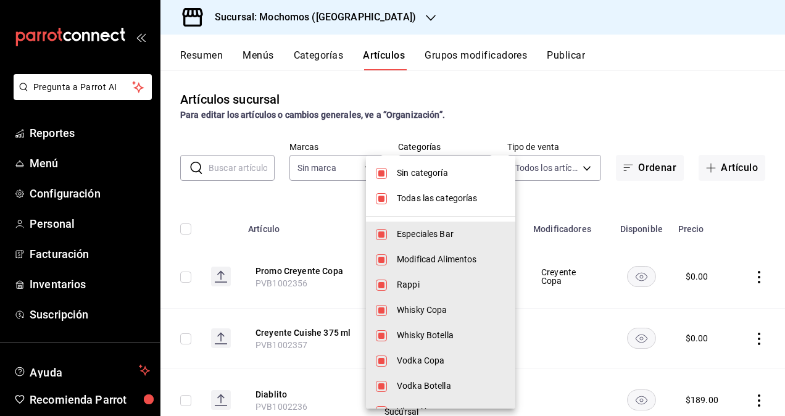
click at [429, 199] on span "Todas las categorías" at bounding box center [451, 198] width 109 height 13
click at [407, 172] on span "Sin categoría" at bounding box center [451, 173] width 109 height 13
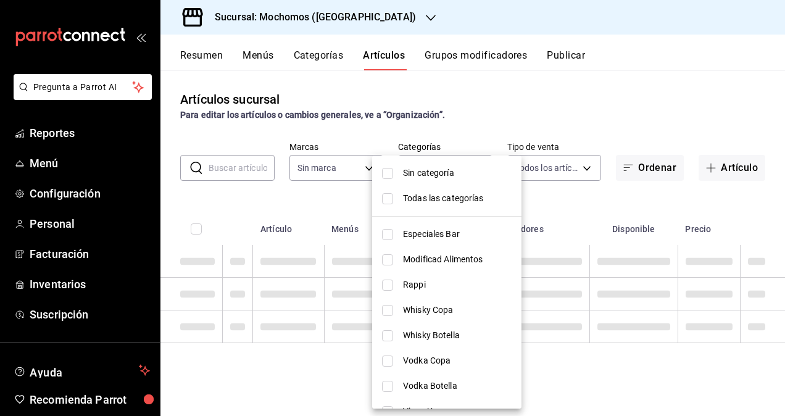
checkbox input "false"
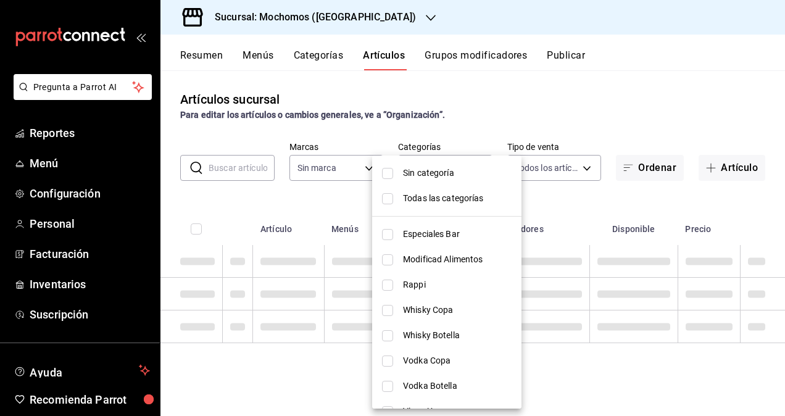
checkbox input "false"
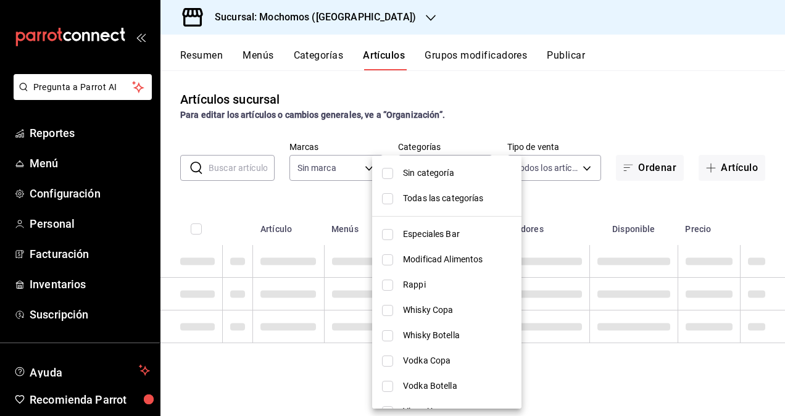
checkbox input "false"
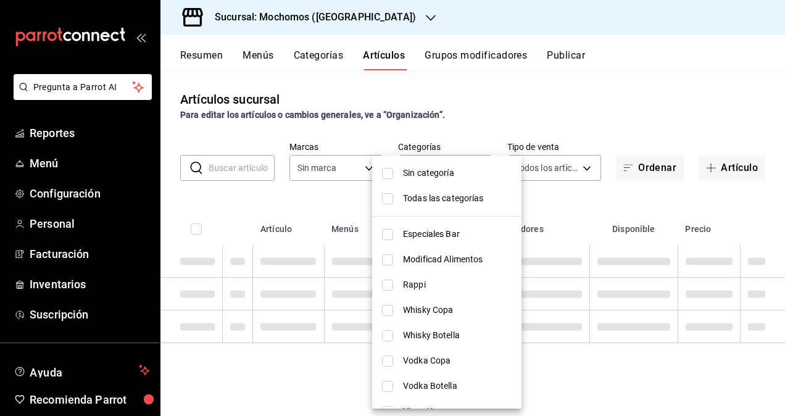
checkbox input "false"
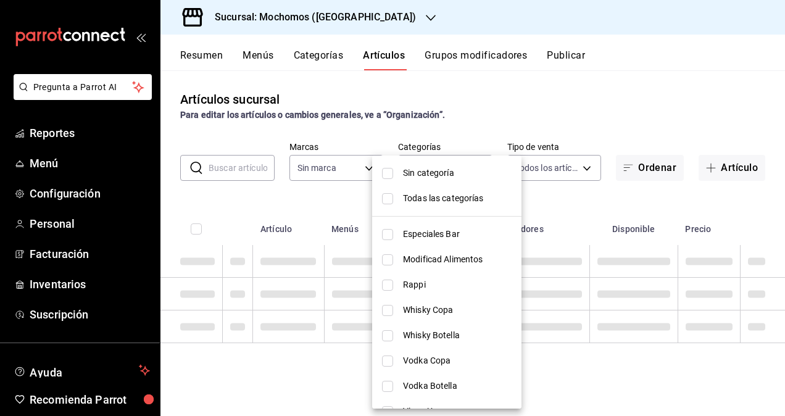
checkbox input "false"
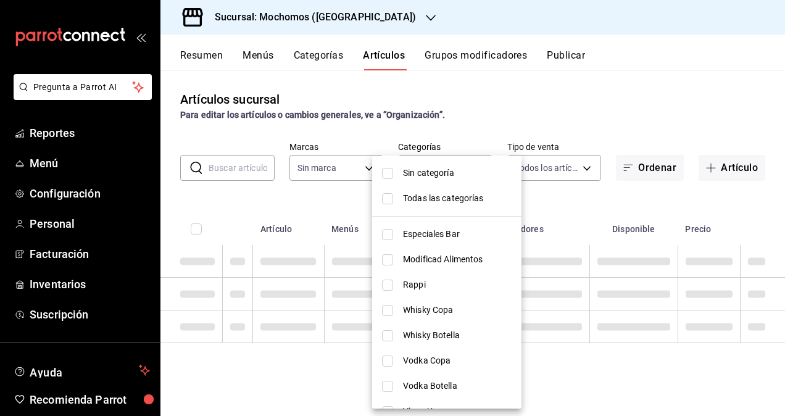
checkbox input "false"
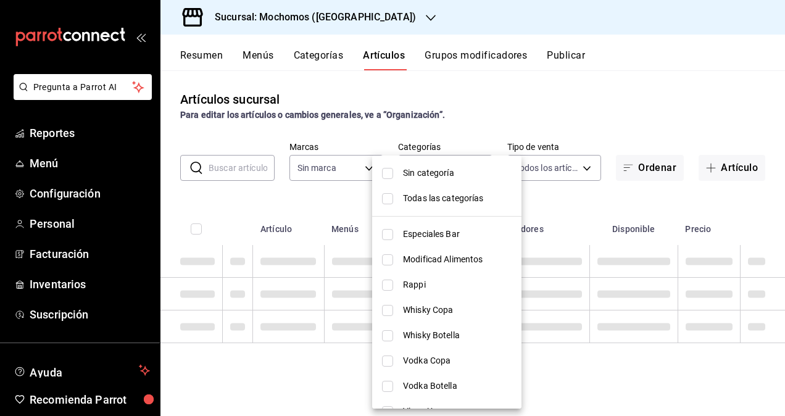
checkbox input "false"
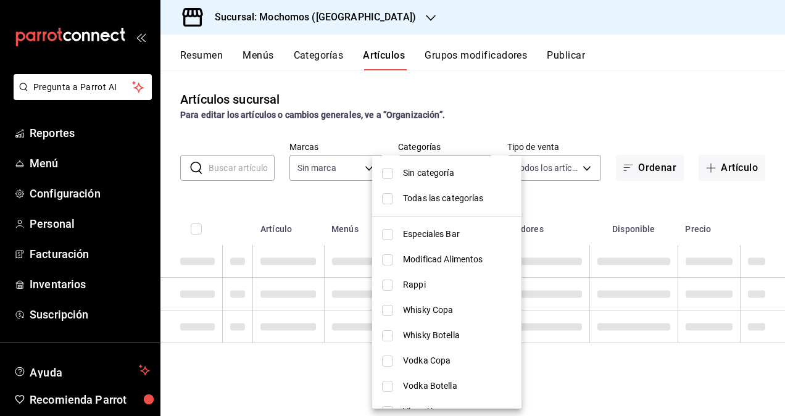
checkbox input "false"
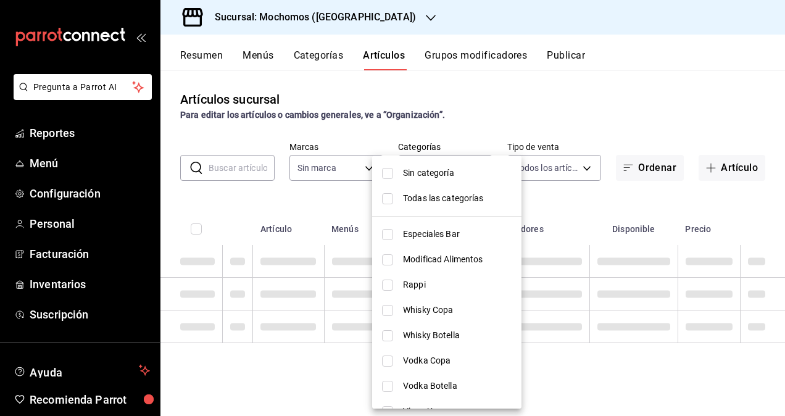
checkbox input "false"
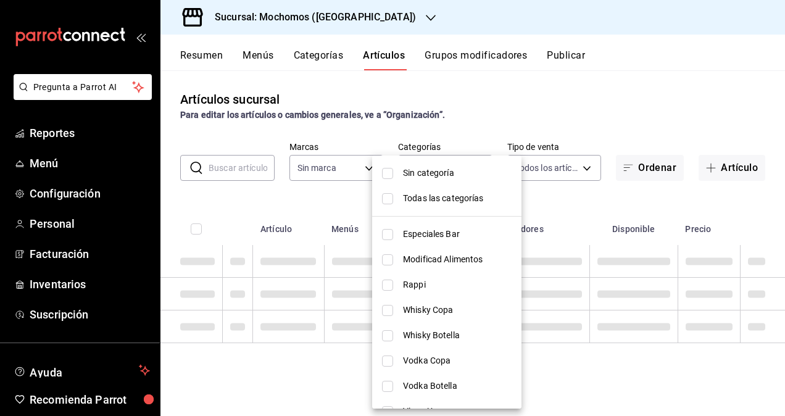
checkbox input "false"
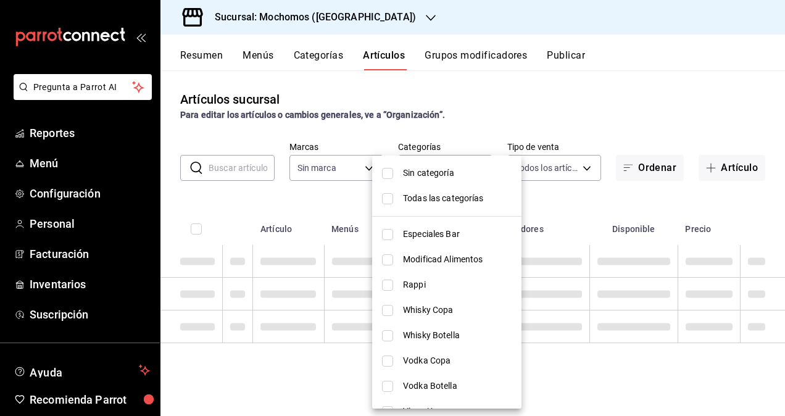
checkbox input "false"
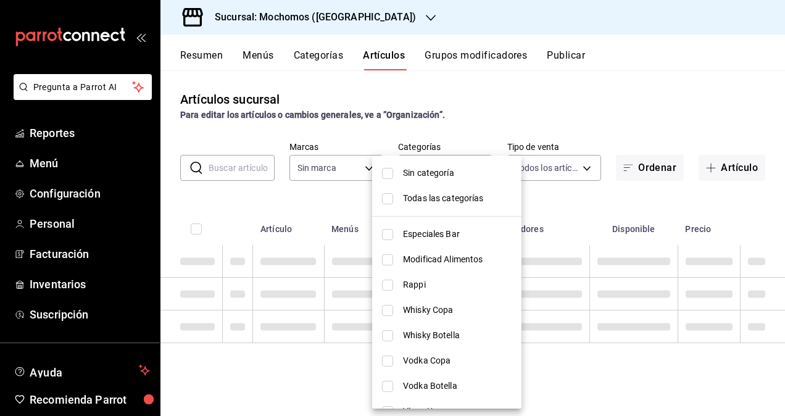
checkbox input "false"
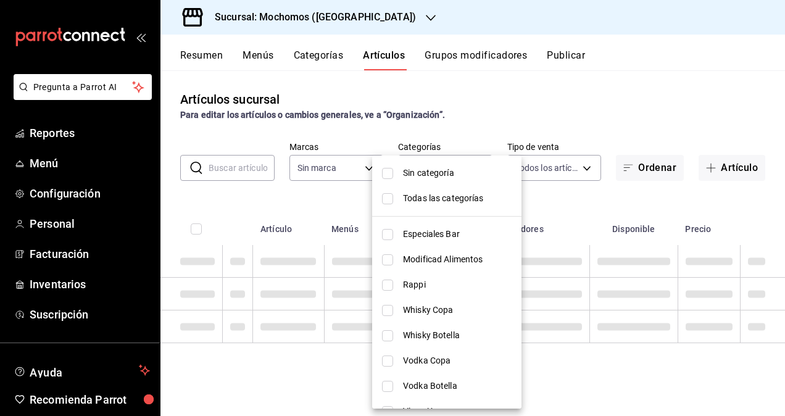
checkbox input "false"
type input "65eb7388-82e4-42fa-8caf-680550c77e6f"
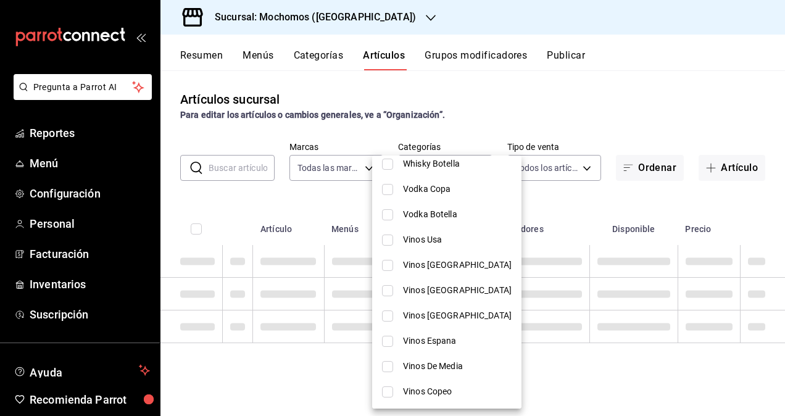
scroll to position [185, 0]
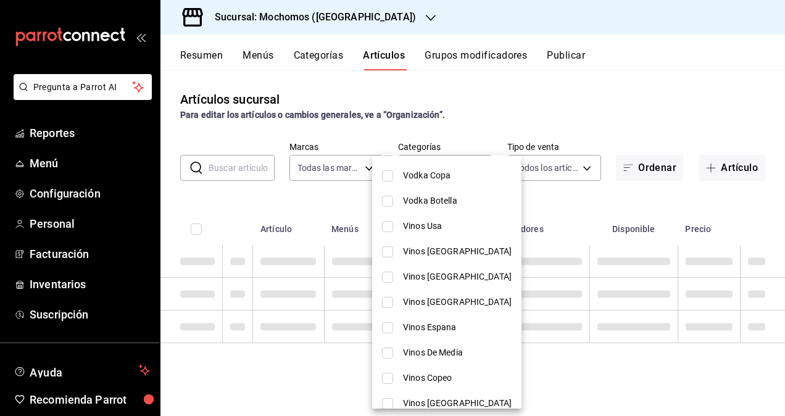
click at [444, 332] on span "Vinos Espana" at bounding box center [457, 327] width 109 height 13
type input "dcfab1b1-bc32-4f57-a935-73e33ff0957a"
checkbox input "true"
click at [498, 114] on div at bounding box center [392, 208] width 785 height 416
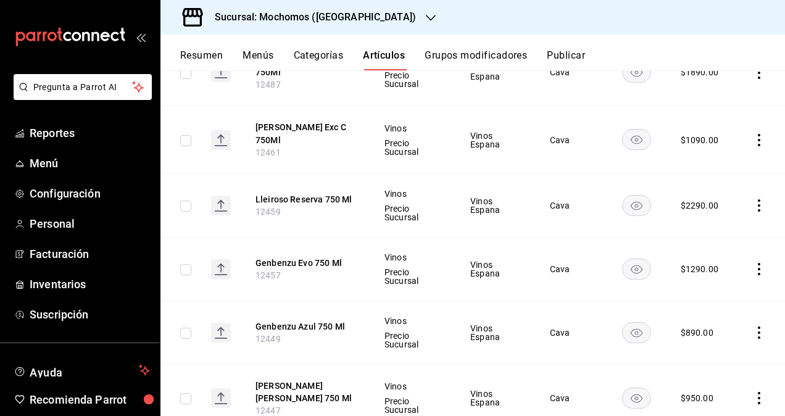
scroll to position [1561, 0]
